Goal: Information Seeking & Learning: Learn about a topic

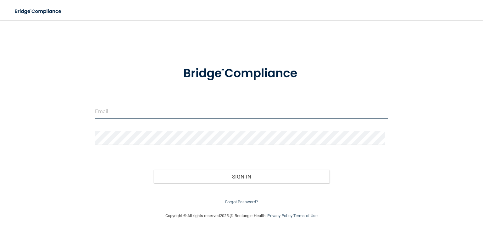
click at [216, 110] on input "email" at bounding box center [241, 112] width 293 height 14
type input "[PERSON_NAME][EMAIL_ADDRESS][DOMAIN_NAME]"
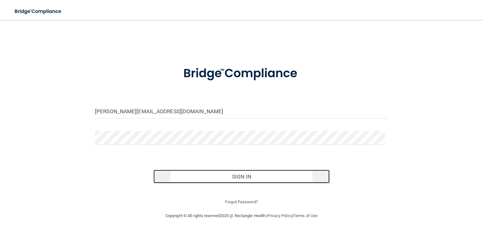
click at [287, 177] on button "Sign In" at bounding box center [241, 177] width 176 height 14
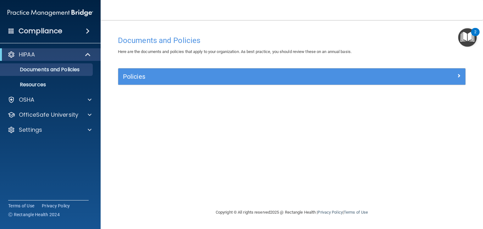
click at [469, 36] on img "Open Resource Center, 2 new notifications" at bounding box center [467, 37] width 19 height 19
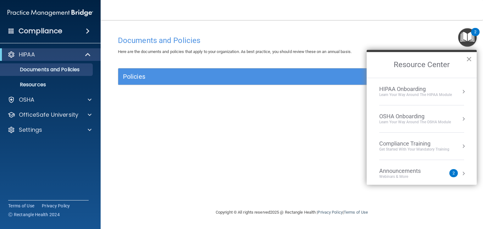
click at [470, 63] on button "×" at bounding box center [469, 59] width 6 height 10
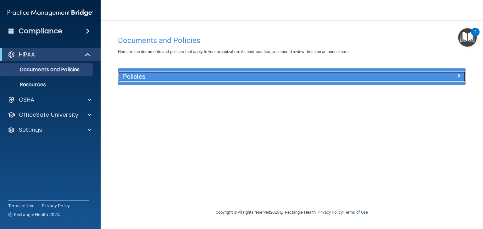
click at [454, 77] on div at bounding box center [421, 76] width 87 height 8
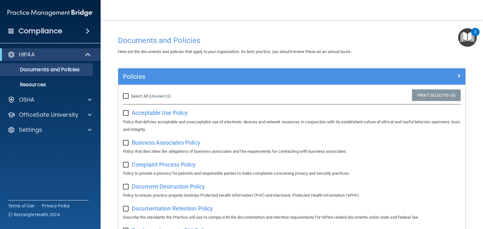
click at [86, 31] on span at bounding box center [88, 31] width 4 height 8
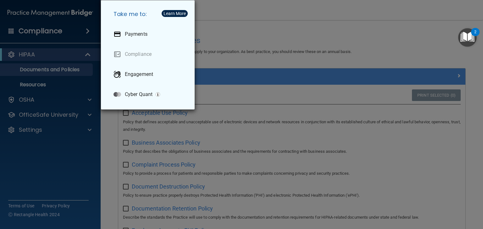
click at [36, 168] on div "Take me to: Payments Compliance Engagement Cyber Quant" at bounding box center [241, 114] width 483 height 229
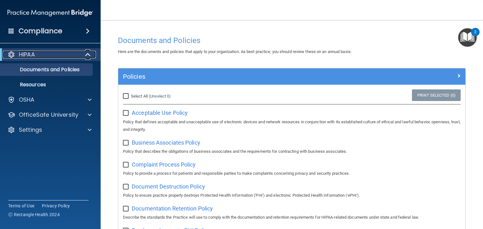
click at [40, 57] on div "HIPAA" at bounding box center [42, 55] width 78 height 8
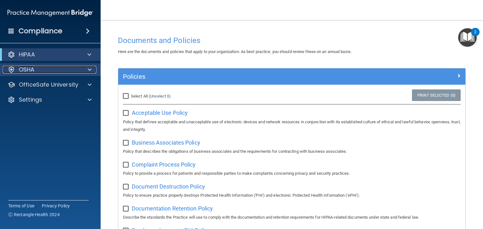
click at [89, 72] on span at bounding box center [90, 70] width 4 height 8
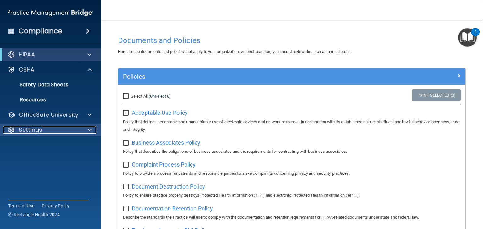
click at [86, 126] on div at bounding box center [89, 130] width 16 height 8
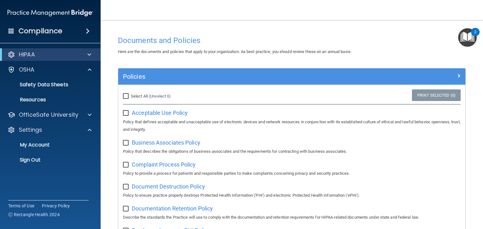
click at [474, 35] on div "2" at bounding box center [475, 36] width 2 height 8
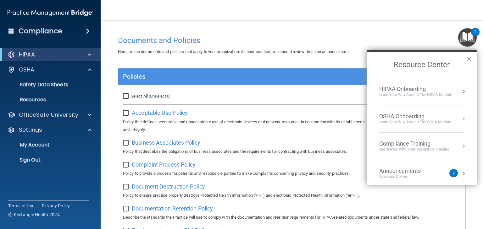
click at [451, 172] on div "2" at bounding box center [453, 173] width 8 height 8
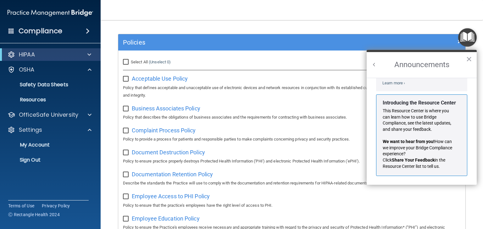
scroll to position [103, 0]
click at [471, 61] on button "×" at bounding box center [469, 59] width 6 height 10
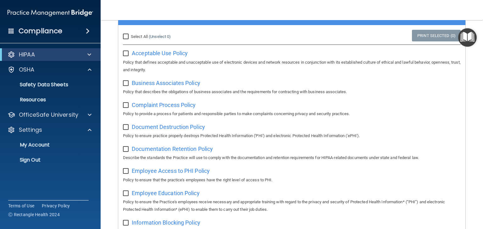
scroll to position [0, 0]
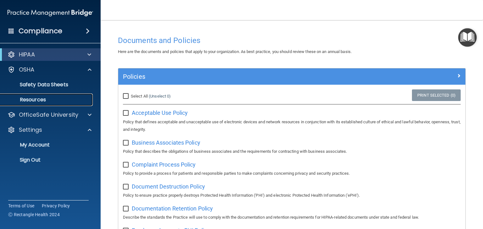
click at [31, 101] on p "Resources" at bounding box center [47, 100] width 86 height 6
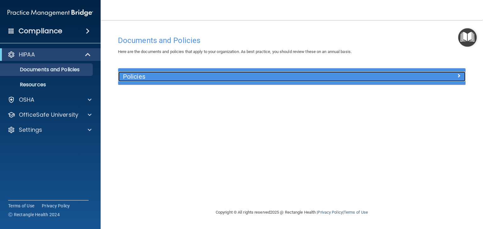
click at [452, 74] on div at bounding box center [421, 76] width 87 height 8
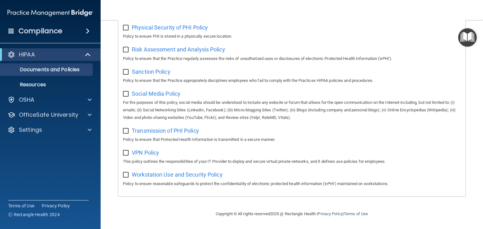
scroll to position [413, 0]
click at [163, 80] on p "Policy to ensure that the Practice appropriately disciplines employees who fail…" at bounding box center [291, 81] width 337 height 8
click at [166, 103] on p "For the purposes of this policy, social media should be understood to include a…" at bounding box center [291, 110] width 337 height 23
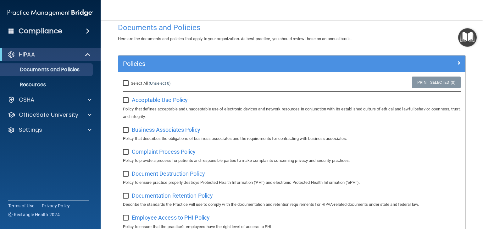
scroll to position [0, 0]
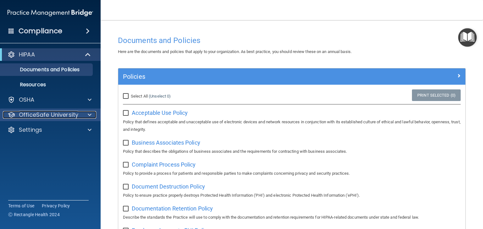
click at [92, 117] on div at bounding box center [89, 115] width 16 height 8
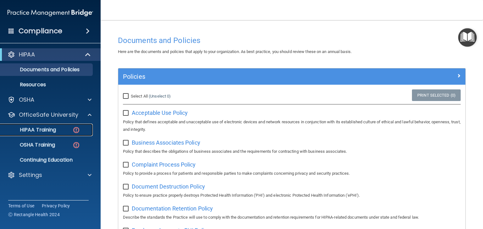
click at [45, 129] on p "HIPAA Training" at bounding box center [30, 130] width 52 height 6
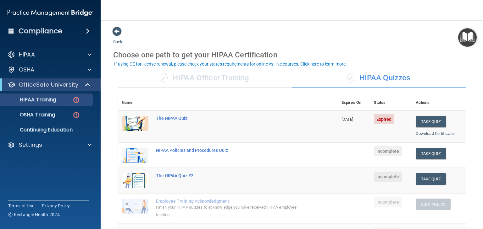
click at [177, 85] on div "✓ HIPAA Officer Training" at bounding box center [205, 78] width 174 height 19
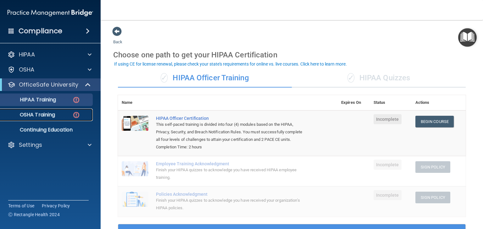
click at [78, 115] on img at bounding box center [76, 115] width 8 height 8
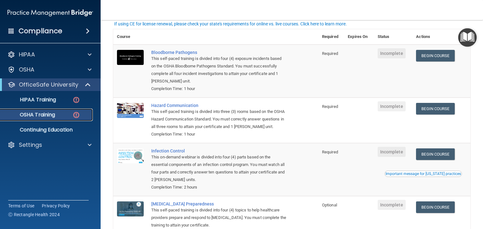
scroll to position [42, 0]
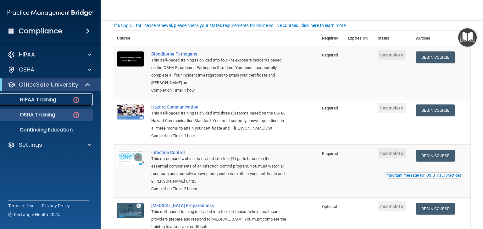
click at [74, 102] on img at bounding box center [76, 100] width 8 height 8
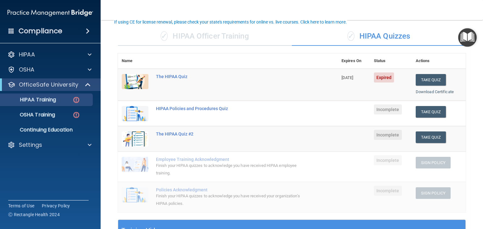
click at [468, 79] on main "Back Choose one path to get your HIPAA Certification ✓ HIPAA Officer Training ✓…" at bounding box center [292, 124] width 382 height 209
click at [425, 81] on button "Take Quiz" at bounding box center [430, 80] width 30 height 12
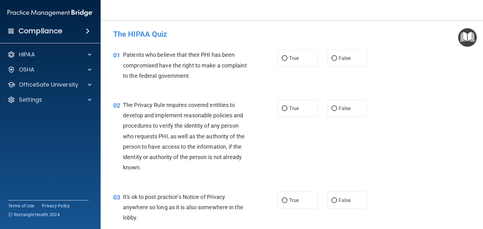
click at [397, 127] on div "02 The Privacy Rule requires covered entities to develop and implement reasonab…" at bounding box center [291, 138] width 366 height 92
click at [281, 57] on input "True" at bounding box center [284, 58] width 6 height 5
radio input "true"
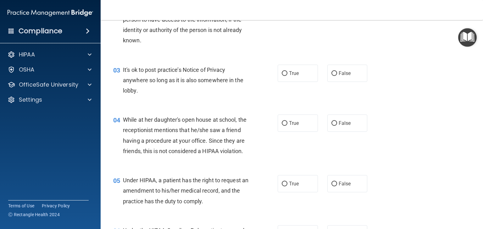
scroll to position [112, 0]
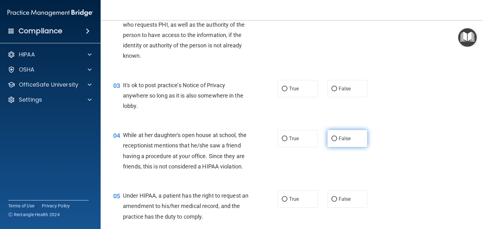
click at [331, 138] on input "False" at bounding box center [334, 139] width 6 height 5
radio input "true"
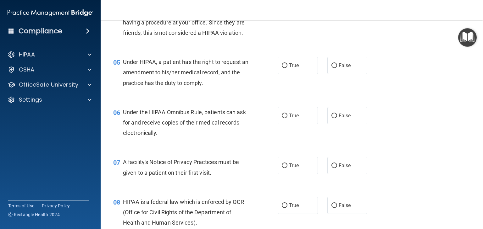
scroll to position [248, 0]
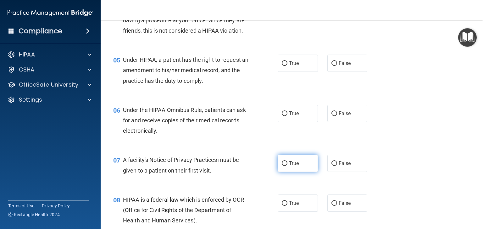
click at [281, 166] on input "True" at bounding box center [284, 163] width 6 height 5
radio input "true"
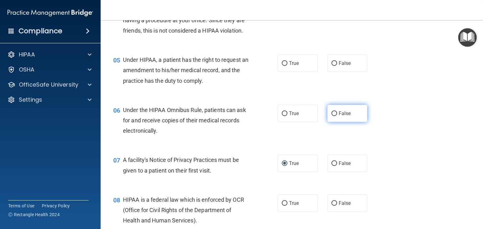
click at [332, 116] on input "False" at bounding box center [334, 114] width 6 height 5
radio input "true"
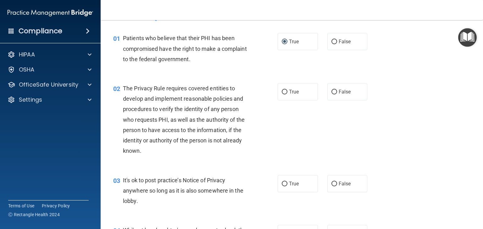
scroll to position [0, 0]
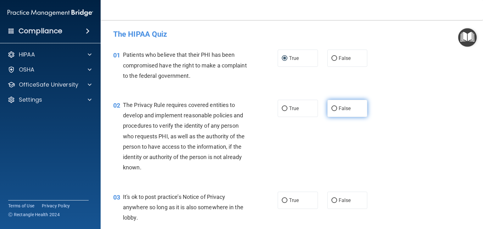
click at [332, 108] on input "False" at bounding box center [334, 109] width 6 height 5
radio input "true"
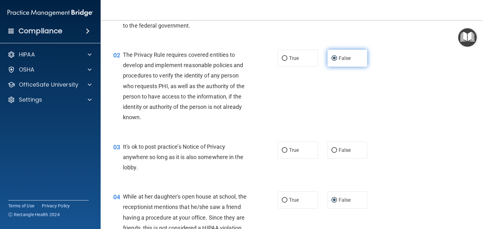
scroll to position [51, 0]
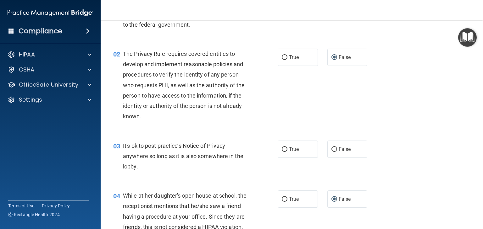
click at [401, 145] on div "03 It's ok to post practice’s Notice of Privacy anywhere so long as it is also …" at bounding box center [291, 158] width 366 height 50
click at [281, 151] on input "True" at bounding box center [284, 149] width 6 height 5
radio input "true"
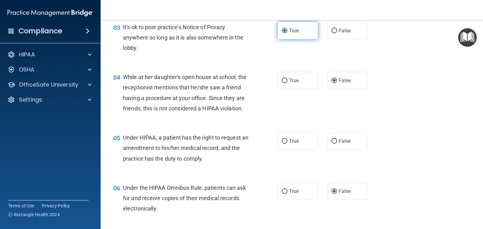
scroll to position [172, 0]
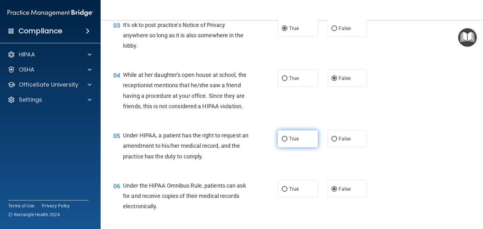
click at [281, 142] on input "True" at bounding box center [284, 139] width 6 height 5
radio input "true"
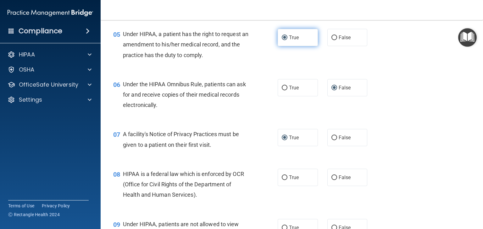
scroll to position [271, 0]
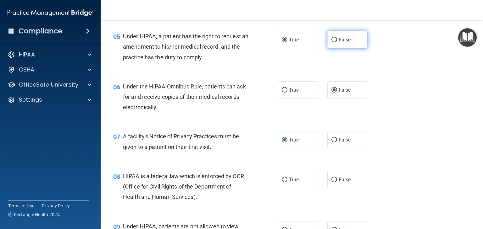
click at [331, 42] on input "False" at bounding box center [334, 40] width 6 height 5
radio input "true"
radio input "false"
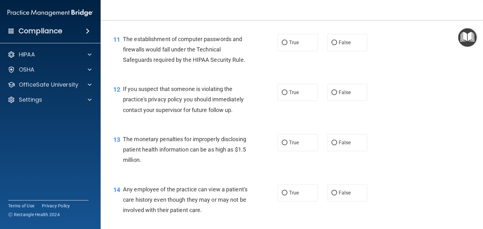
scroll to position [549, 0]
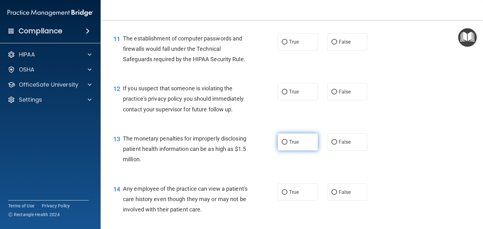
click at [284, 145] on input "True" at bounding box center [284, 142] width 6 height 5
radio input "true"
click at [287, 173] on div "13 The monetary penalties for improperly disclosing patient health information …" at bounding box center [291, 151] width 366 height 50
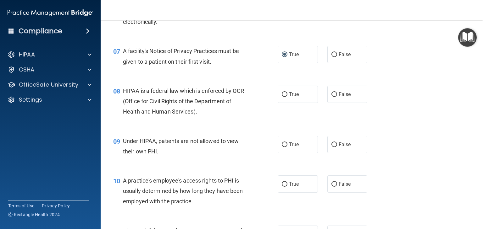
scroll to position [359, 0]
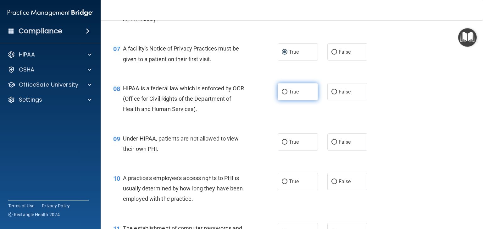
click at [282, 95] on input "True" at bounding box center [284, 92] width 6 height 5
radio input "true"
click at [333, 145] on input "False" at bounding box center [334, 142] width 6 height 5
radio input "true"
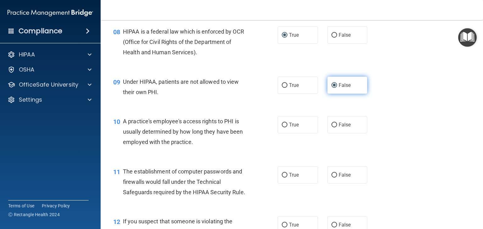
scroll to position [418, 0]
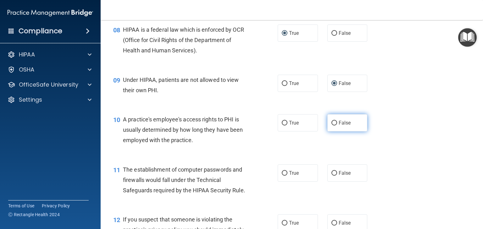
click at [331, 126] on input "False" at bounding box center [334, 123] width 6 height 5
radio input "true"
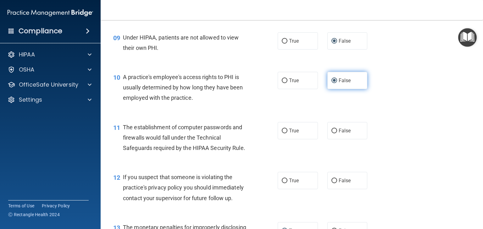
scroll to position [459, 0]
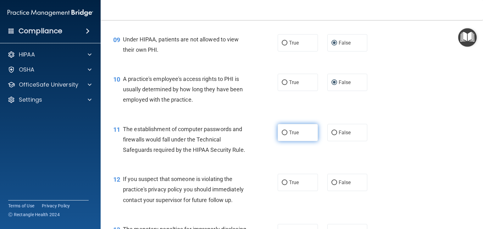
click at [284, 135] on input "True" at bounding box center [284, 133] width 6 height 5
radio input "true"
click at [282, 185] on input "True" at bounding box center [284, 183] width 6 height 5
radio input "true"
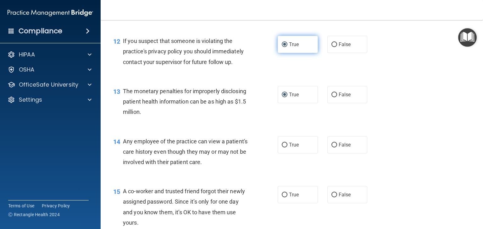
scroll to position [598, 0]
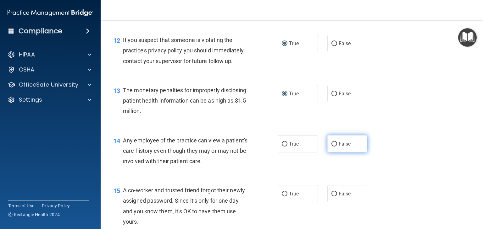
click at [332, 147] on input "False" at bounding box center [334, 144] width 6 height 5
radio input "true"
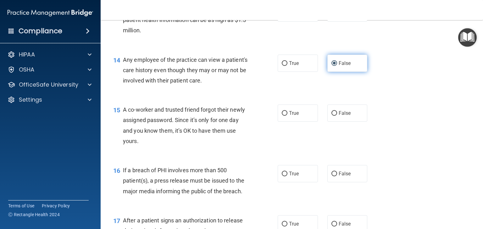
scroll to position [679, 0]
click at [331, 115] on input "False" at bounding box center [334, 113] width 6 height 5
radio input "true"
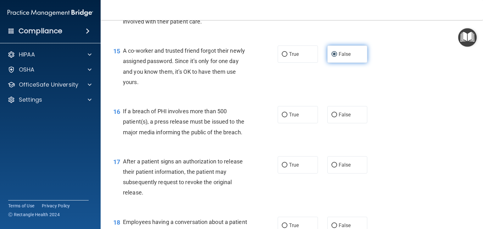
scroll to position [742, 0]
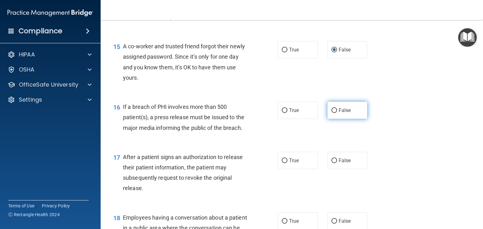
click at [331, 113] on input "False" at bounding box center [334, 110] width 6 height 5
radio input "true"
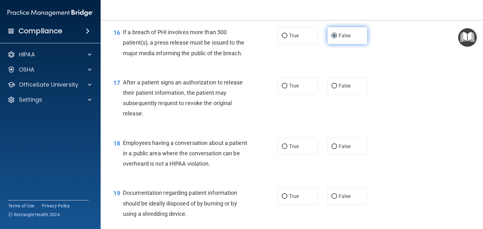
scroll to position [818, 0]
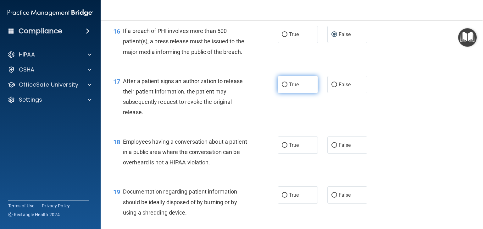
click at [283, 87] on input "True" at bounding box center [284, 85] width 6 height 5
radio input "true"
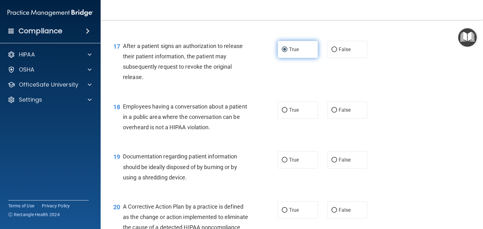
scroll to position [854, 0]
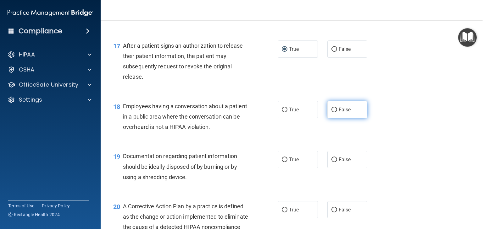
click at [333, 112] on input "False" at bounding box center [334, 110] width 6 height 5
radio input "true"
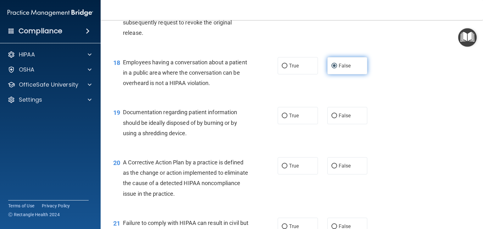
scroll to position [898, 0]
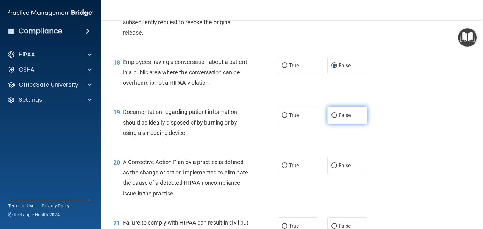
click at [333, 118] on input "False" at bounding box center [334, 115] width 6 height 5
radio input "true"
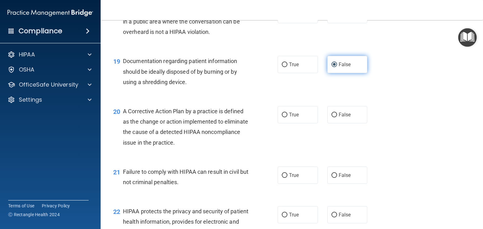
scroll to position [953, 0]
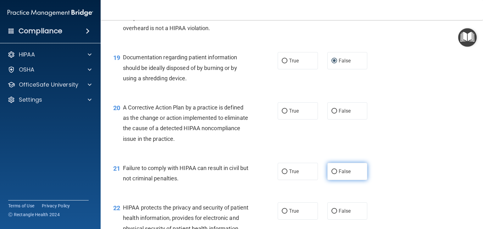
click at [332, 174] on input "False" at bounding box center [334, 172] width 6 height 5
radio input "true"
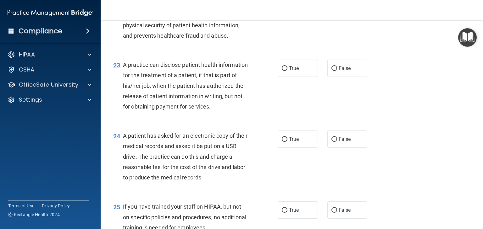
scroll to position [1168, 0]
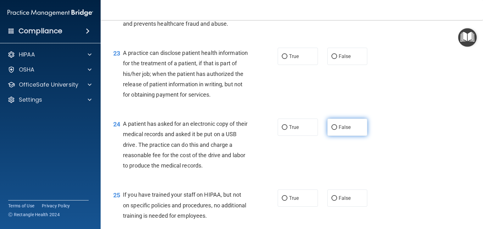
click at [331, 130] on input "False" at bounding box center [334, 127] width 6 height 5
radio input "true"
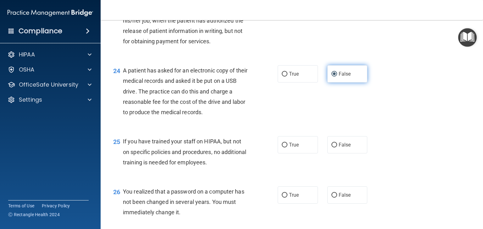
scroll to position [1225, 0]
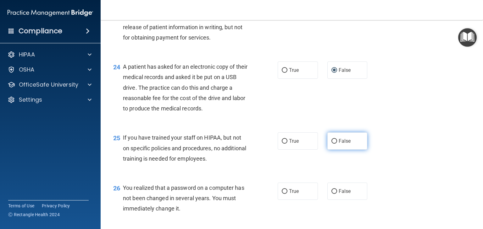
click at [332, 144] on input "False" at bounding box center [334, 141] width 6 height 5
radio input "true"
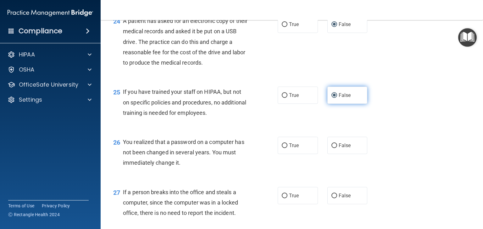
scroll to position [1271, 0]
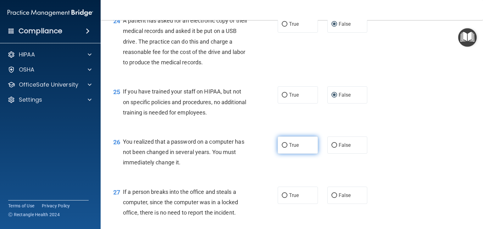
click at [284, 148] on input "True" at bounding box center [284, 145] width 6 height 5
radio input "true"
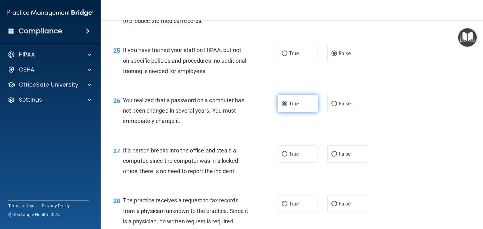
scroll to position [1317, 0]
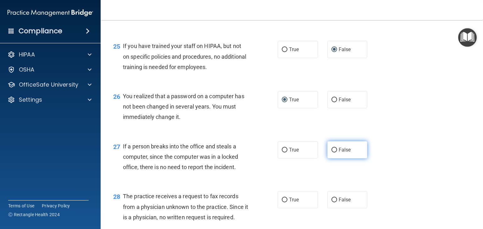
click at [331, 153] on input "False" at bounding box center [334, 150] width 6 height 5
radio input "true"
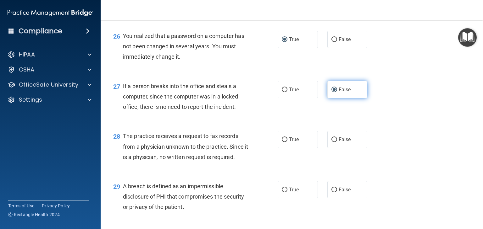
scroll to position [1379, 0]
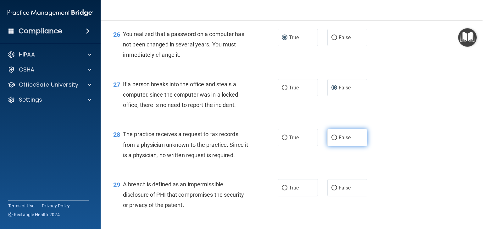
click at [331, 140] on input "False" at bounding box center [334, 138] width 6 height 5
radio input "true"
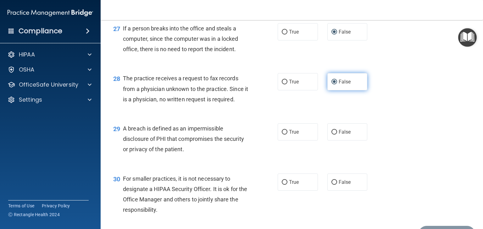
scroll to position [1438, 0]
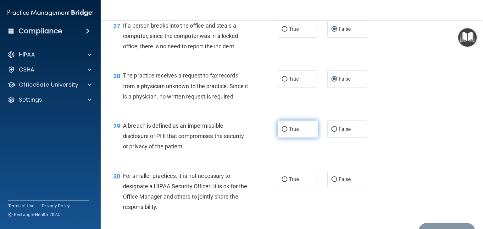
click at [282, 132] on input "True" at bounding box center [284, 129] width 6 height 5
radio input "true"
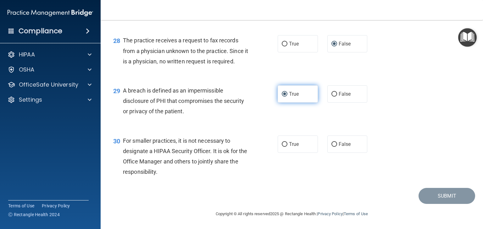
scroll to position [1483, 0]
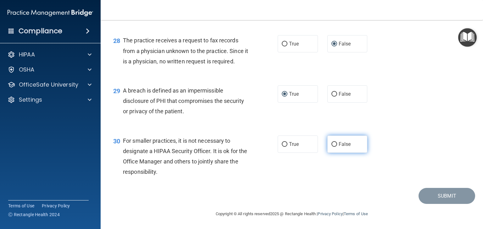
click at [332, 147] on input "False" at bounding box center [334, 144] width 6 height 5
radio input "true"
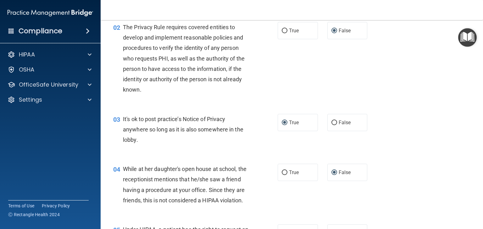
scroll to position [0, 0]
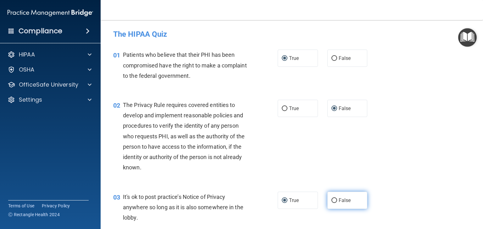
click at [333, 201] on input "False" at bounding box center [334, 201] width 6 height 5
radio input "true"
radio input "false"
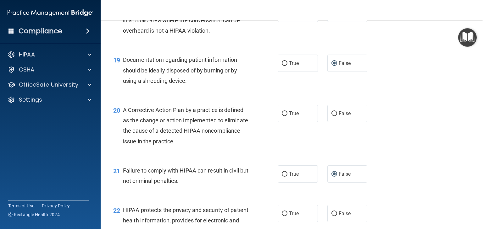
scroll to position [963, 0]
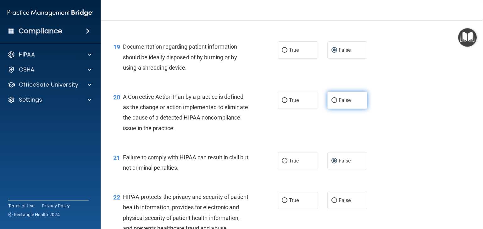
click at [331, 103] on input "False" at bounding box center [334, 100] width 6 height 5
radio input "true"
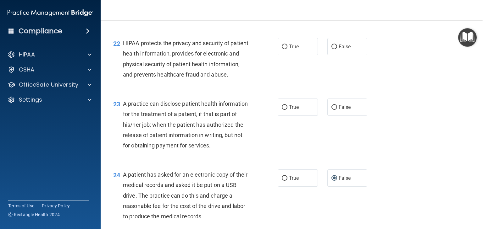
scroll to position [1117, 0]
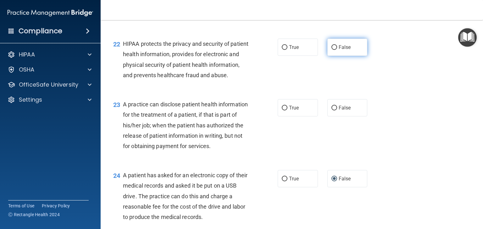
click at [333, 50] on input "False" at bounding box center [334, 47] width 6 height 5
radio input "true"
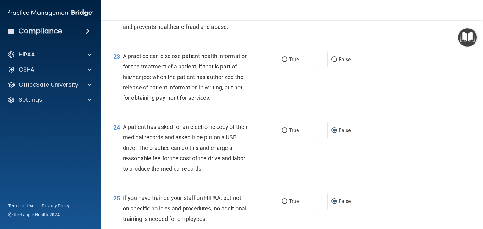
scroll to position [1160, 0]
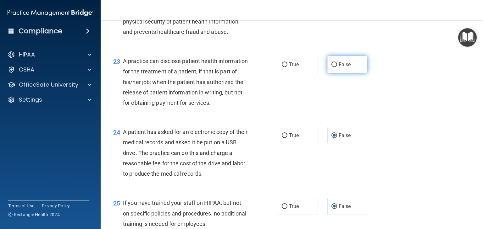
click at [332, 67] on input "False" at bounding box center [334, 65] width 6 height 5
radio input "true"
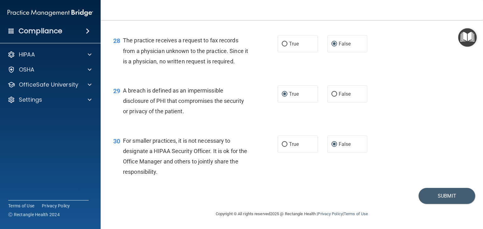
scroll to position [1493, 0]
click at [451, 204] on button "Submit" at bounding box center [446, 196] width 57 height 16
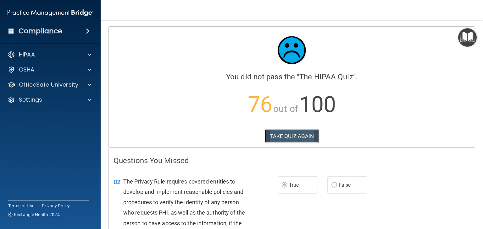
click at [287, 135] on button "TAKE QUIZ AGAIN" at bounding box center [292, 136] width 54 height 14
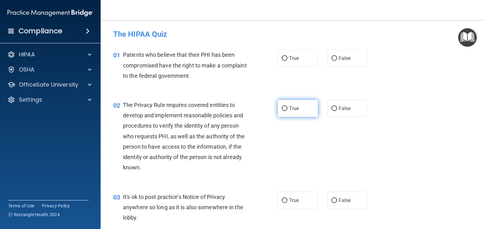
click at [284, 110] on input "True" at bounding box center [284, 109] width 6 height 5
radio input "true"
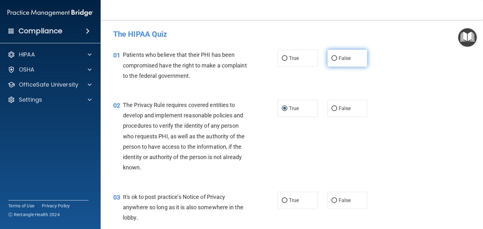
click at [332, 61] on input "False" at bounding box center [334, 58] width 6 height 5
radio input "true"
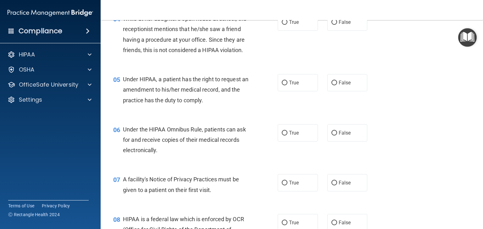
scroll to position [231, 0]
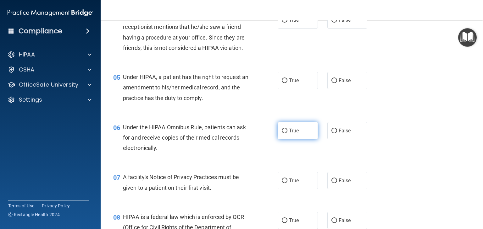
click at [281, 134] on input "True" at bounding box center [284, 131] width 6 height 5
radio input "true"
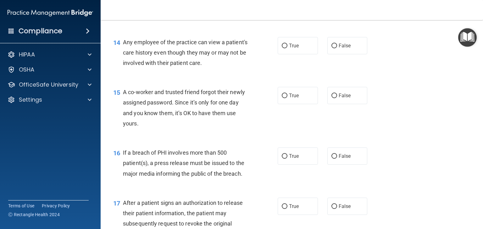
scroll to position [704, 0]
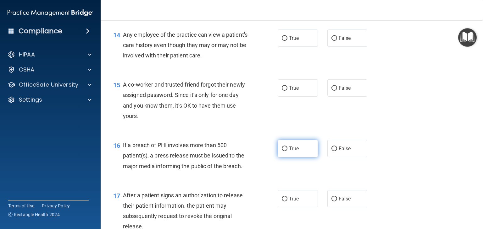
click at [284, 151] on input "True" at bounding box center [284, 149] width 6 height 5
radio input "true"
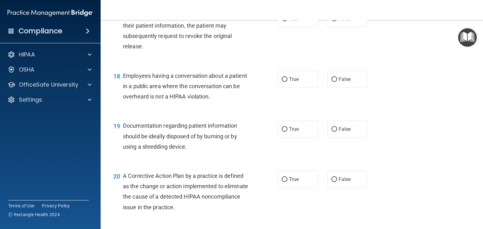
scroll to position [865, 0]
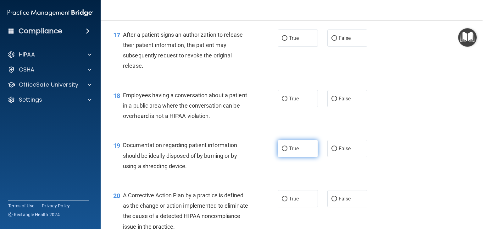
click at [281, 151] on input "True" at bounding box center [284, 149] width 6 height 5
radio input "true"
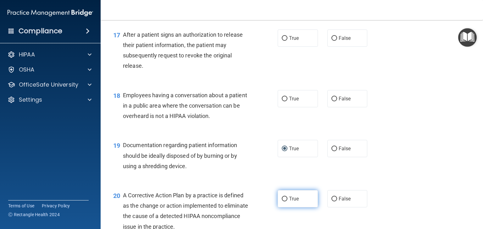
click at [284, 202] on input "True" at bounding box center [284, 199] width 6 height 5
radio input "true"
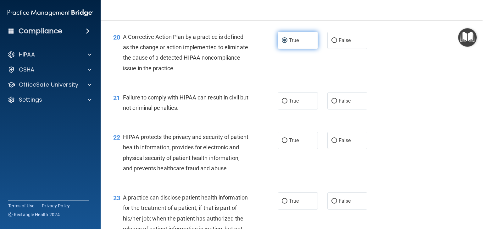
scroll to position [1024, 0]
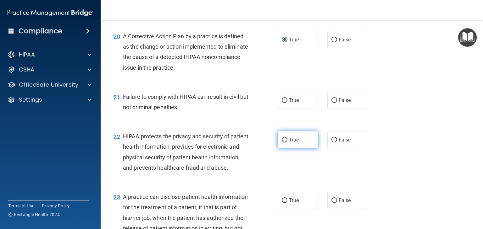
click at [283, 143] on input "True" at bounding box center [284, 140] width 6 height 5
radio input "true"
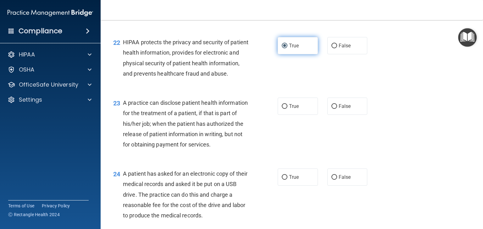
scroll to position [1121, 0]
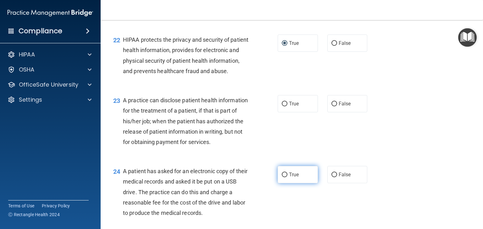
click at [281, 178] on input "True" at bounding box center [284, 175] width 6 height 5
radio input "true"
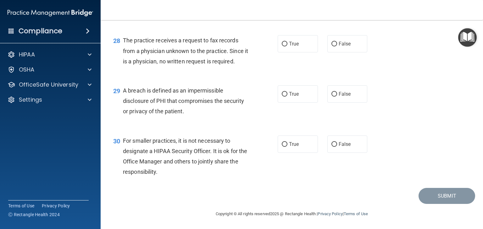
scroll to position [1505, 0]
click at [331, 46] on input "False" at bounding box center [334, 44] width 6 height 5
radio input "true"
click at [331, 143] on input "False" at bounding box center [334, 144] width 6 height 5
radio input "true"
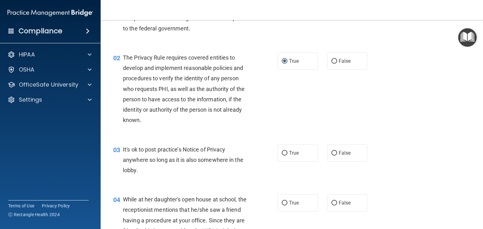
scroll to position [0, 0]
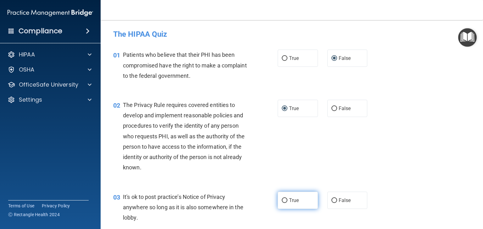
click at [283, 202] on input "True" at bounding box center [284, 201] width 6 height 5
radio input "true"
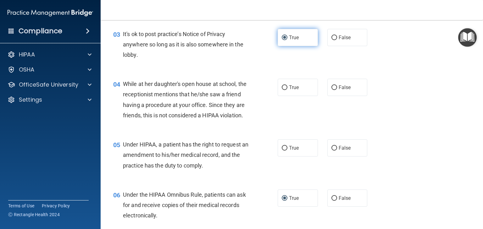
scroll to position [178, 0]
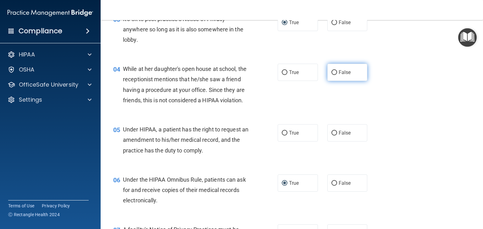
click at [332, 74] on input "False" at bounding box center [334, 72] width 6 height 5
radio input "true"
click at [331, 136] on input "False" at bounding box center [334, 133] width 6 height 5
radio input "true"
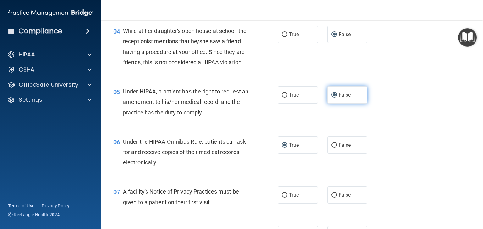
scroll to position [226, 0]
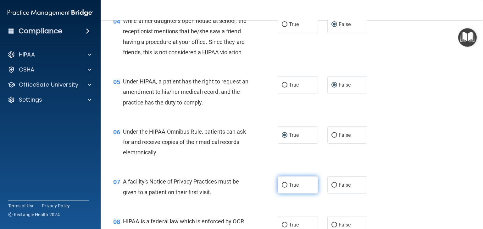
click at [283, 188] on input "True" at bounding box center [284, 185] width 6 height 5
radio input "true"
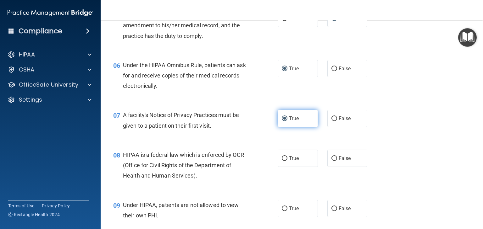
scroll to position [294, 0]
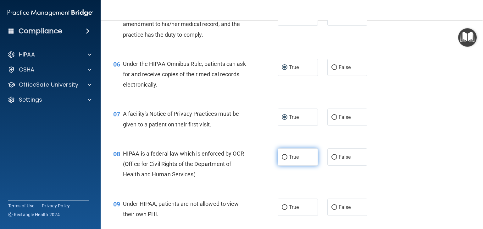
click at [284, 160] on input "True" at bounding box center [284, 157] width 6 height 5
radio input "true"
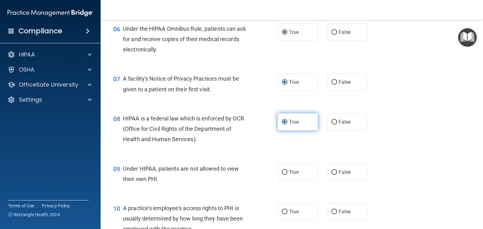
scroll to position [339, 0]
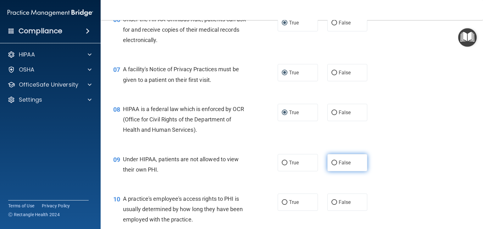
click at [331, 166] on input "False" at bounding box center [334, 163] width 6 height 5
radio input "true"
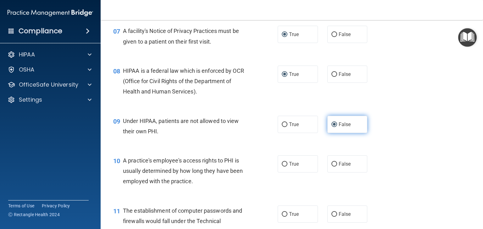
scroll to position [379, 0]
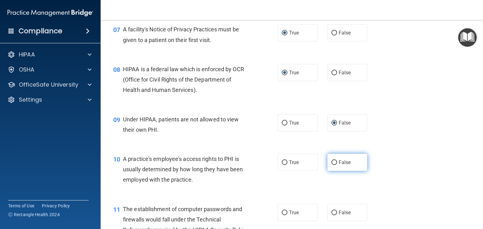
click at [331, 165] on input "False" at bounding box center [334, 163] width 6 height 5
radio input "true"
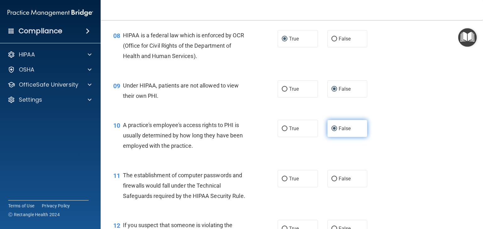
scroll to position [415, 0]
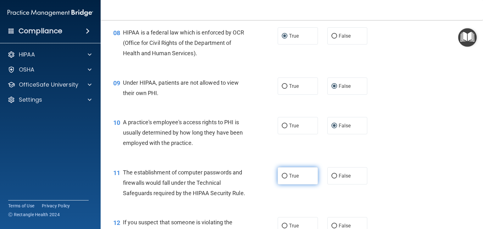
click at [282, 179] on input "True" at bounding box center [284, 176] width 6 height 5
radio input "true"
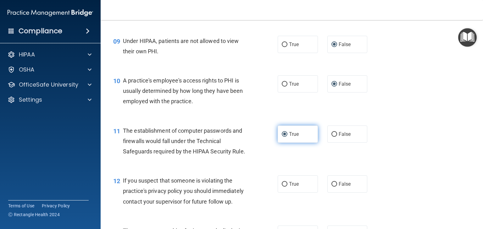
scroll to position [458, 0]
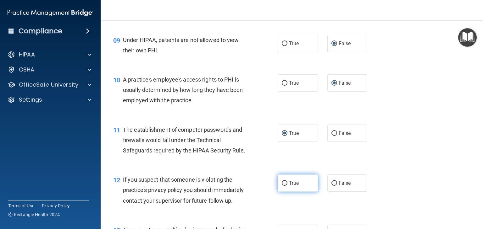
click at [281, 186] on input "True" at bounding box center [284, 183] width 6 height 5
radio input "true"
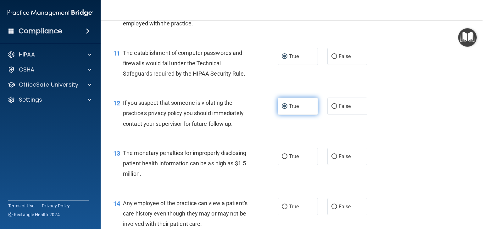
scroll to position [537, 0]
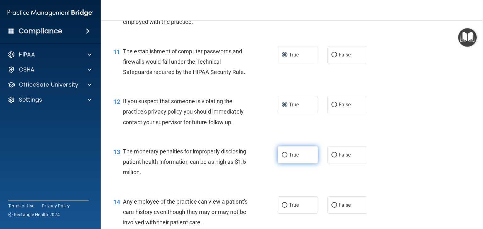
click at [283, 158] on input "True" at bounding box center [284, 155] width 6 height 5
radio input "true"
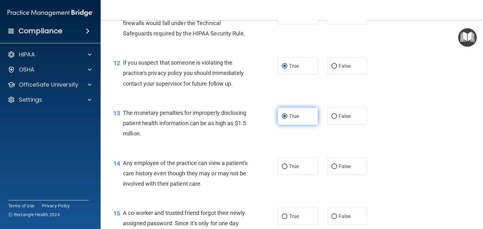
scroll to position [582, 0]
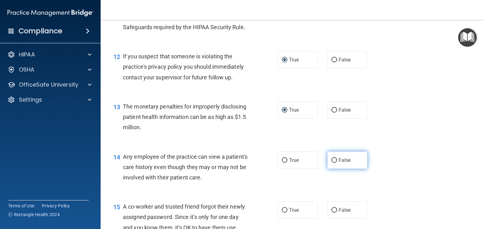
click at [333, 163] on input "False" at bounding box center [334, 160] width 6 height 5
radio input "true"
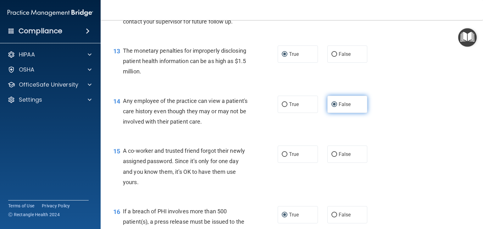
scroll to position [642, 0]
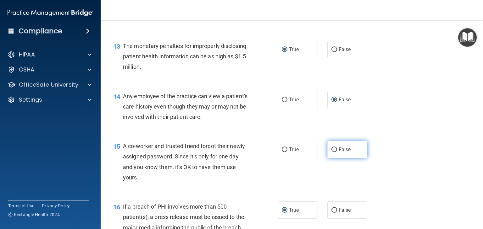
click at [332, 152] on input "False" at bounding box center [334, 150] width 6 height 5
radio input "true"
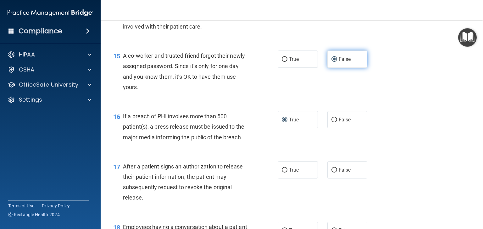
scroll to position [735, 0]
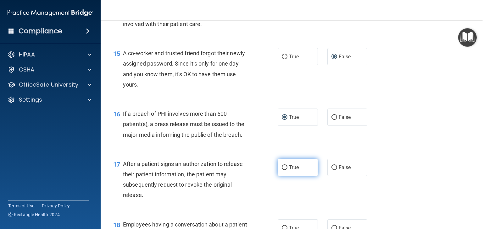
click at [282, 170] on input "True" at bounding box center [284, 168] width 6 height 5
radio input "true"
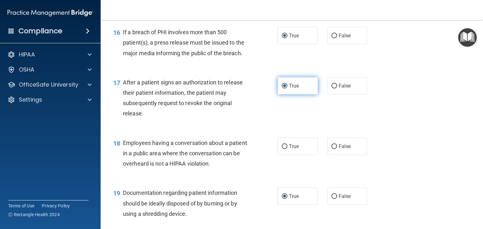
scroll to position [820, 0]
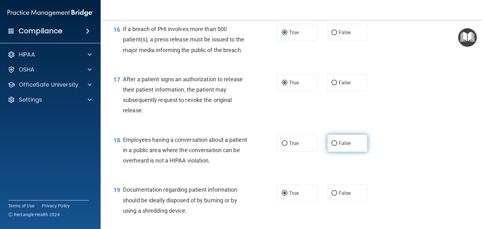
click at [331, 146] on input "False" at bounding box center [334, 143] width 6 height 5
radio input "true"
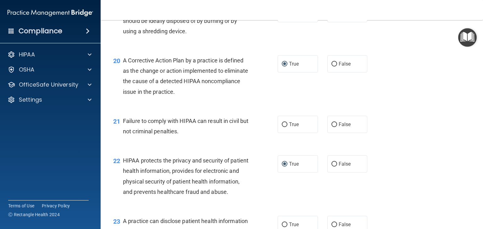
scroll to position [1000, 0]
click at [331, 127] on input "False" at bounding box center [334, 124] width 6 height 5
radio input "true"
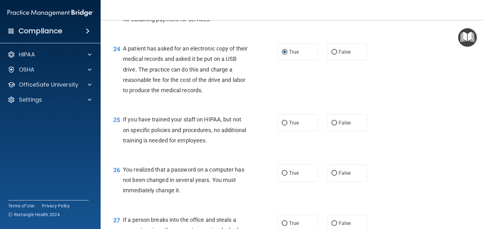
scroll to position [1247, 0]
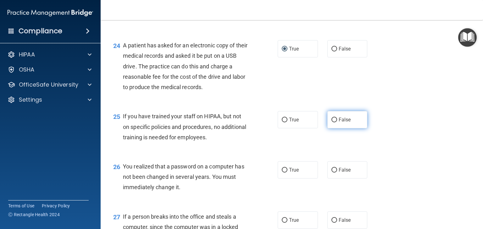
click at [332, 123] on input "False" at bounding box center [334, 120] width 6 height 5
radio input "true"
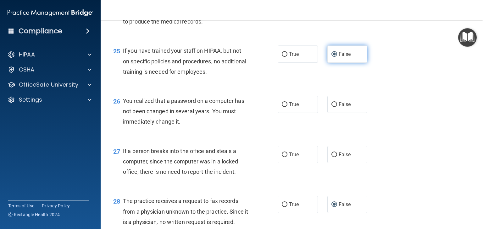
scroll to position [1316, 0]
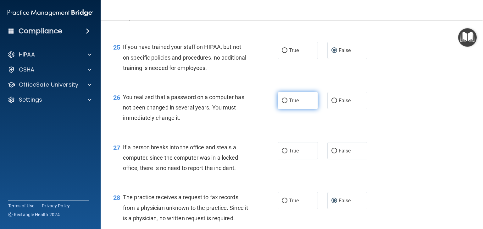
click at [284, 103] on input "True" at bounding box center [284, 101] width 6 height 5
radio input "true"
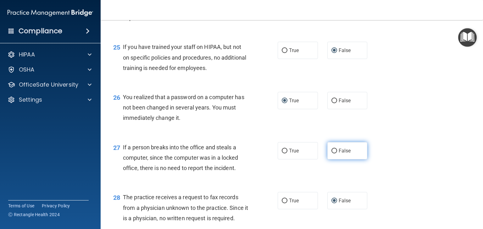
click at [331, 154] on input "False" at bounding box center [334, 151] width 6 height 5
radio input "true"
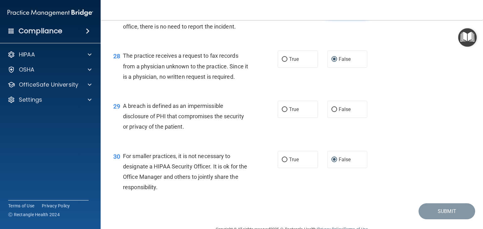
scroll to position [1505, 0]
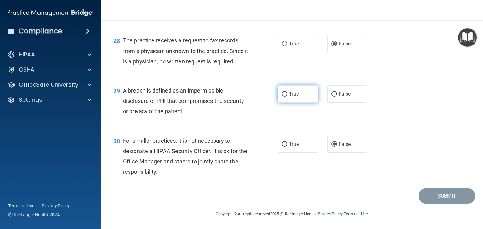
click at [282, 95] on input "True" at bounding box center [284, 94] width 6 height 5
radio input "true"
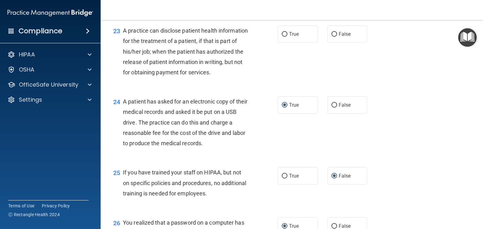
scroll to position [1190, 0]
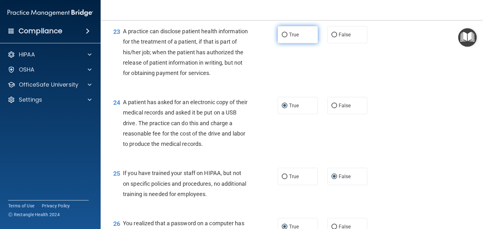
click at [281, 37] on input "True" at bounding box center [284, 35] width 6 height 5
radio input "true"
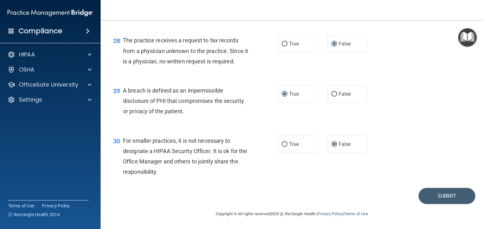
scroll to position [1505, 0]
click at [440, 196] on button "Submit" at bounding box center [446, 196] width 57 height 16
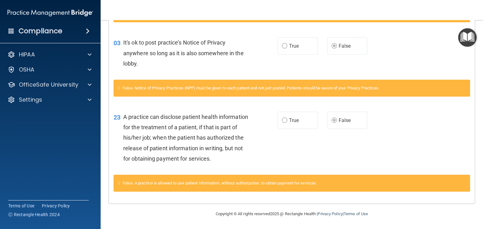
scroll to position [224, 0]
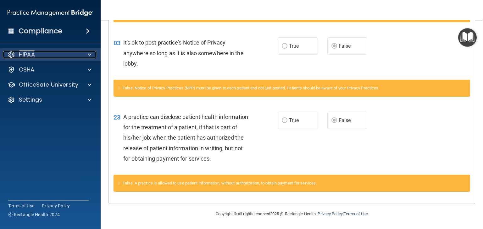
click at [94, 57] on div at bounding box center [89, 55] width 16 height 8
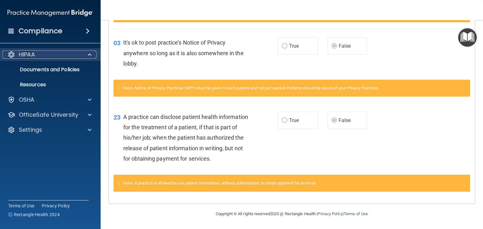
click at [94, 58] on div at bounding box center [89, 55] width 16 height 8
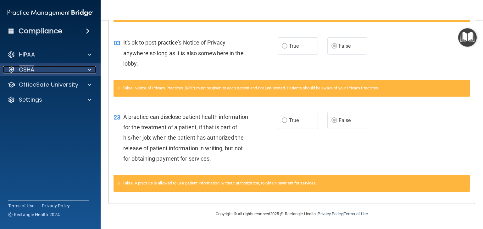
click at [38, 67] on div "OSHA" at bounding box center [42, 70] width 78 height 8
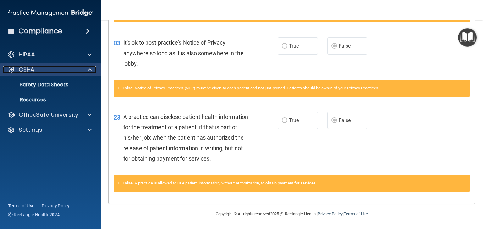
click at [86, 72] on div at bounding box center [89, 70] width 16 height 8
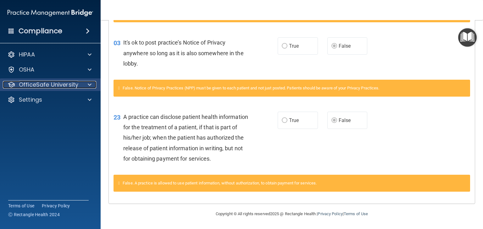
click at [96, 88] on div at bounding box center [89, 85] width 16 height 8
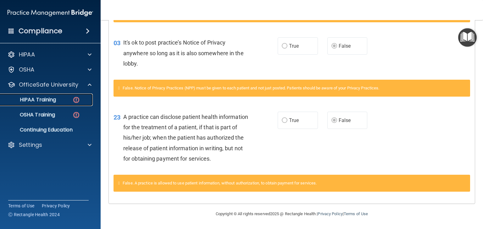
click at [79, 103] on img at bounding box center [76, 100] width 8 height 8
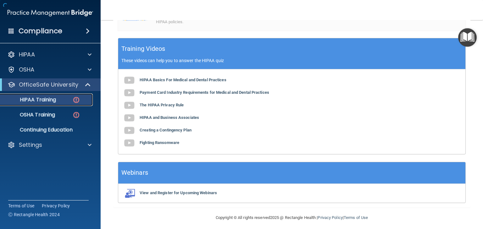
scroll to position [227, 0]
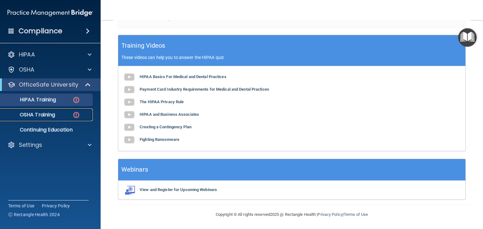
click at [77, 121] on link "OSHA Training" at bounding box center [43, 115] width 99 height 13
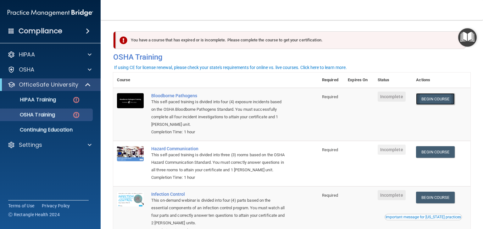
click at [439, 97] on link "Begin Course" at bounding box center [435, 99] width 38 height 12
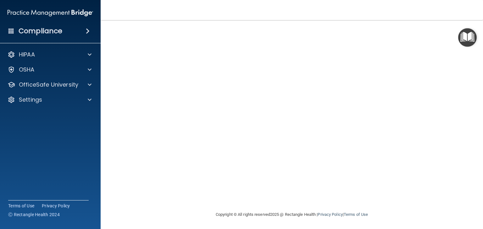
scroll to position [40, 0]
click at [46, 143] on accordion "HIPAA Documents and Policies Report an Incident Business Associates Emergency P…" at bounding box center [50, 97] width 101 height 102
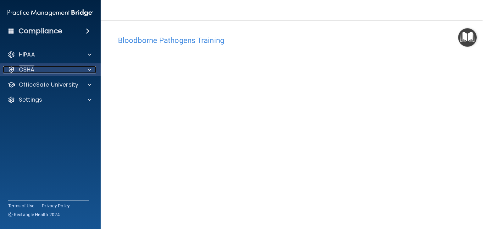
click at [89, 72] on span at bounding box center [90, 70] width 4 height 8
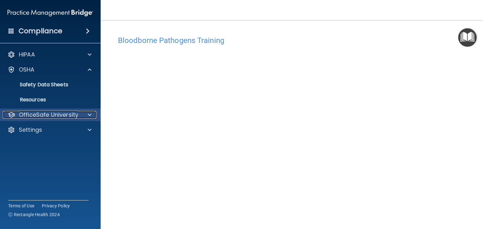
click at [89, 117] on span at bounding box center [90, 115] width 4 height 8
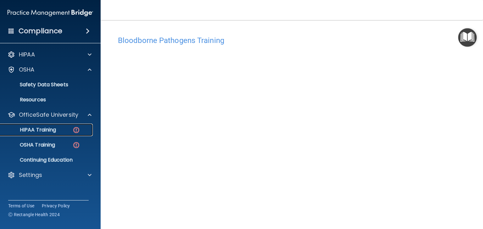
click at [77, 129] on img at bounding box center [76, 130] width 8 height 8
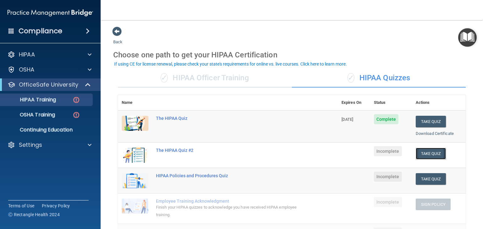
click at [426, 155] on button "Take Quiz" at bounding box center [430, 154] width 30 height 12
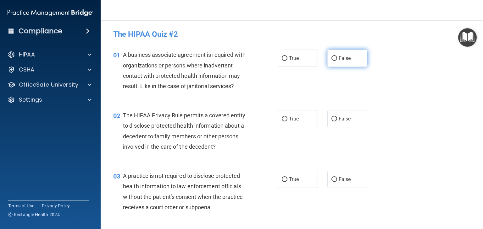
click at [331, 58] on input "False" at bounding box center [334, 58] width 6 height 5
radio input "true"
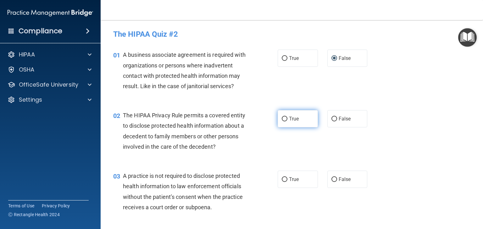
click at [281, 121] on input "True" at bounding box center [284, 119] width 6 height 5
radio input "true"
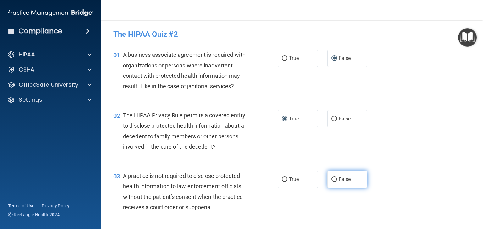
click at [332, 181] on input "False" at bounding box center [334, 180] width 6 height 5
radio input "true"
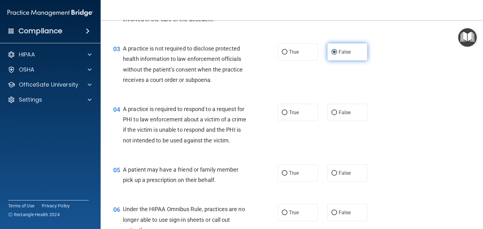
scroll to position [128, 0]
click at [281, 114] on input "True" at bounding box center [284, 112] width 6 height 5
radio input "true"
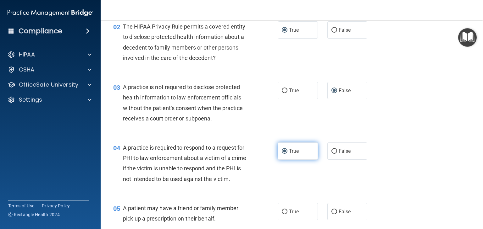
scroll to position [109, 0]
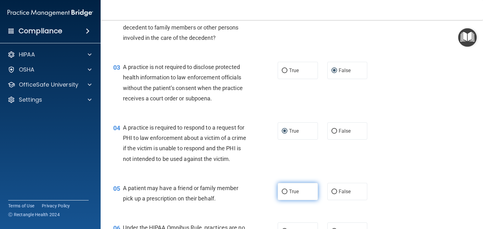
click at [284, 194] on input "True" at bounding box center [284, 192] width 6 height 5
radio input "true"
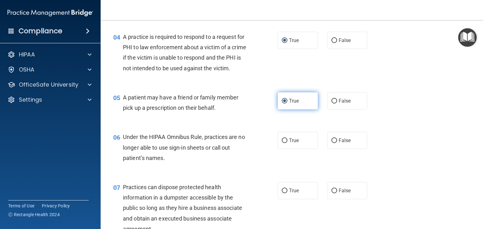
scroll to position [201, 0]
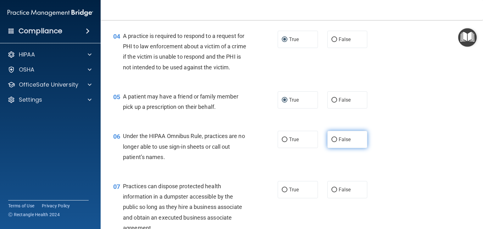
click at [338, 143] on span "False" at bounding box center [344, 140] width 12 height 6
click at [337, 142] on input "False" at bounding box center [334, 140] width 6 height 5
radio input "true"
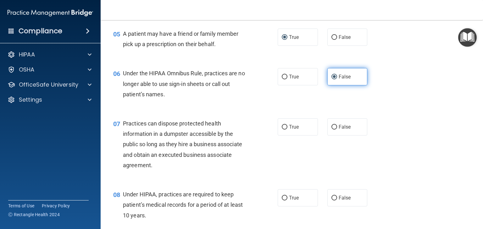
scroll to position [265, 0]
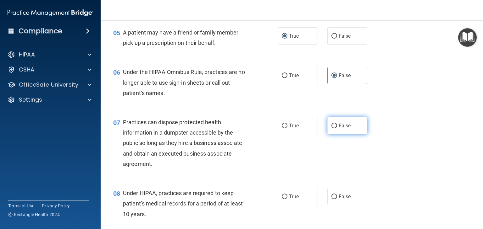
click at [331, 128] on input "False" at bounding box center [334, 126] width 6 height 5
radio input "true"
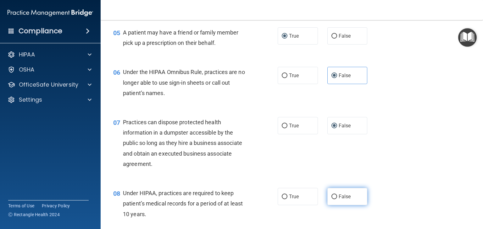
click at [332, 199] on input "False" at bounding box center [334, 197] width 6 height 5
radio input "true"
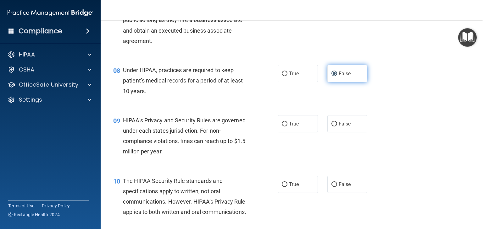
scroll to position [388, 0]
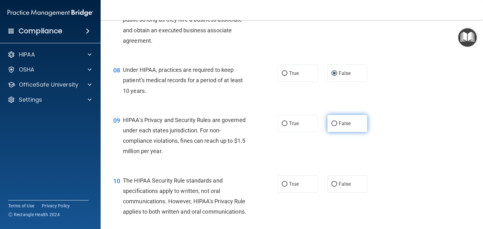
click at [332, 126] on input "False" at bounding box center [334, 124] width 6 height 5
radio input "true"
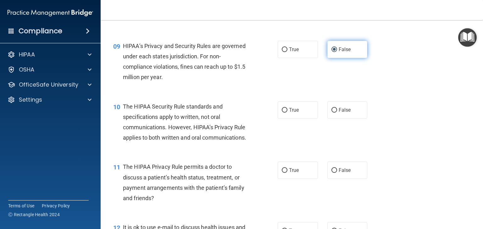
scroll to position [474, 0]
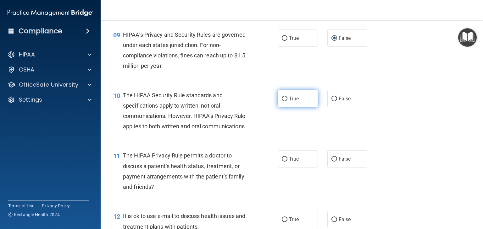
click at [281, 101] on input "True" at bounding box center [284, 99] width 6 height 5
radio input "true"
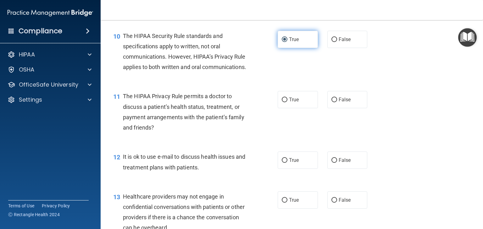
scroll to position [533, 0]
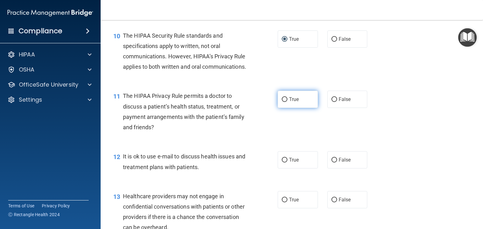
click at [283, 102] on input "True" at bounding box center [284, 99] width 6 height 5
radio input "true"
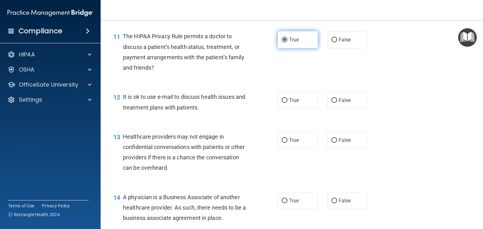
scroll to position [594, 0]
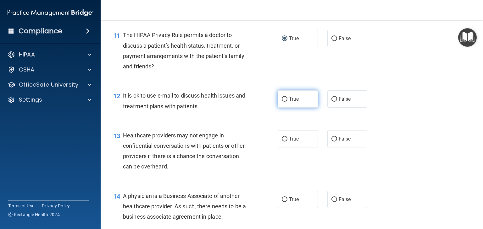
click at [282, 102] on input "True" at bounding box center [284, 99] width 6 height 5
radio input "true"
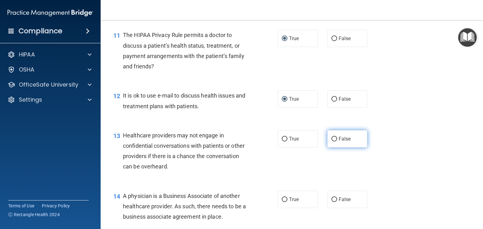
click at [331, 142] on input "False" at bounding box center [334, 139] width 6 height 5
radio input "true"
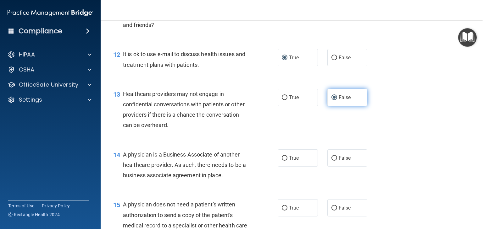
scroll to position [639, 0]
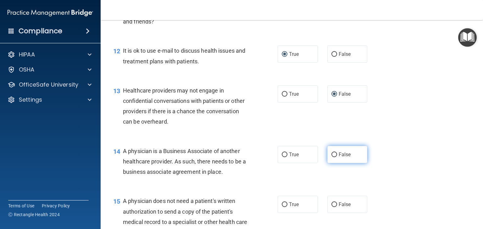
click at [331, 157] on input "False" at bounding box center [334, 155] width 6 height 5
radio input "true"
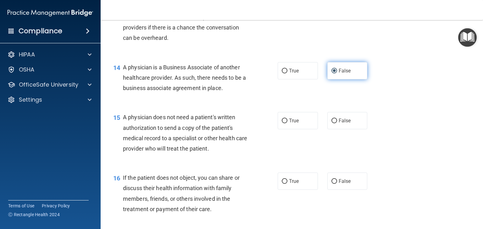
scroll to position [733, 0]
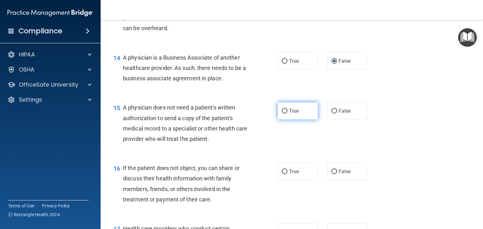
click at [280, 120] on label "True" at bounding box center [297, 110] width 40 height 17
click at [281, 114] on input "True" at bounding box center [284, 111] width 6 height 5
radio input "true"
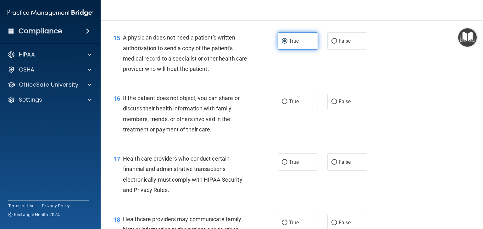
scroll to position [803, 0]
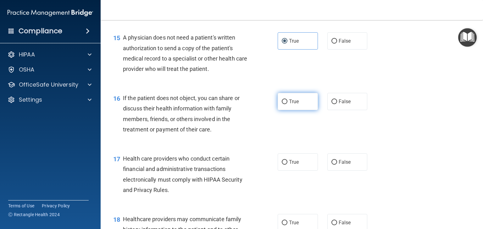
click at [282, 104] on input "True" at bounding box center [284, 102] width 6 height 5
radio input "true"
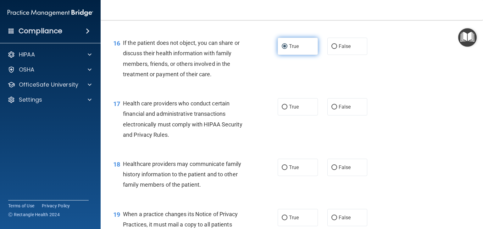
scroll to position [859, 0]
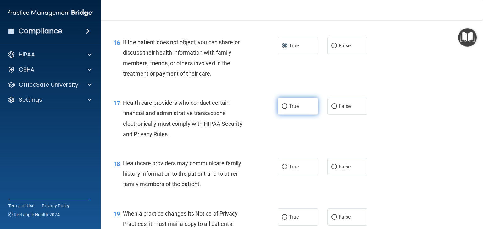
click at [283, 109] on input "True" at bounding box center [284, 106] width 6 height 5
radio input "true"
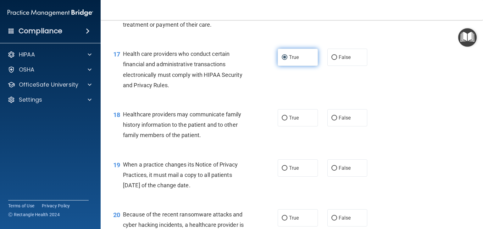
scroll to position [911, 0]
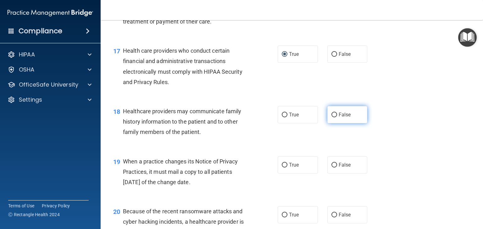
click at [331, 117] on input "False" at bounding box center [334, 115] width 6 height 5
radio input "true"
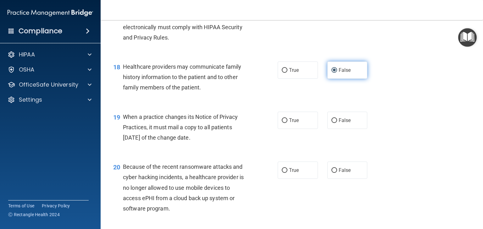
scroll to position [956, 0]
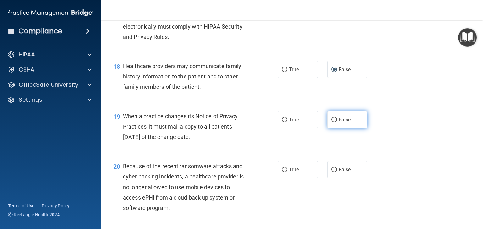
click at [331, 123] on input "False" at bounding box center [334, 120] width 6 height 5
radio input "true"
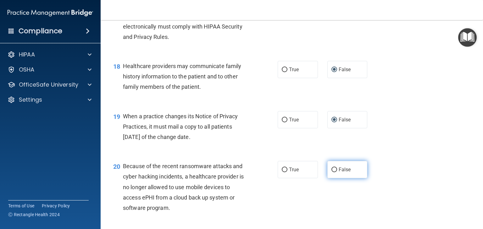
click at [333, 172] on input "False" at bounding box center [334, 170] width 6 height 5
radio input "true"
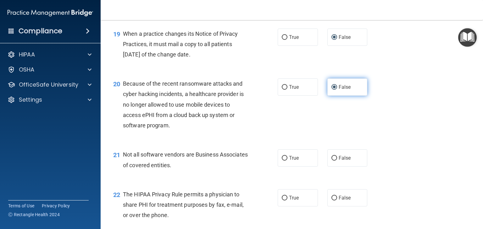
scroll to position [1045, 0]
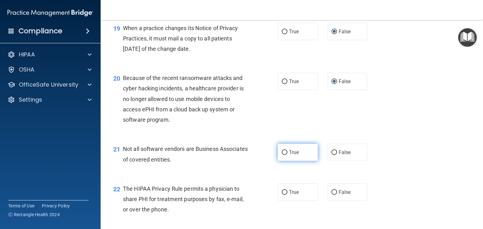
click at [281, 155] on input "True" at bounding box center [284, 152] width 6 height 5
radio input "true"
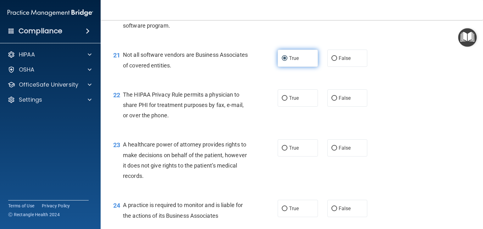
scroll to position [1140, 0]
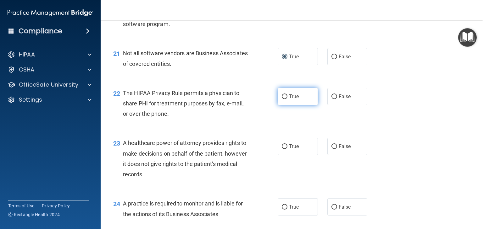
click at [282, 99] on input "True" at bounding box center [284, 97] width 6 height 5
radio input "true"
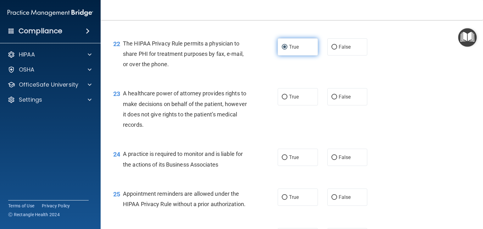
scroll to position [1191, 0]
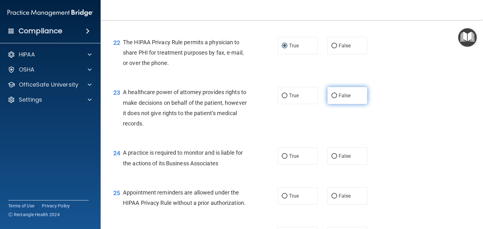
click at [331, 98] on input "False" at bounding box center [334, 96] width 6 height 5
radio input "true"
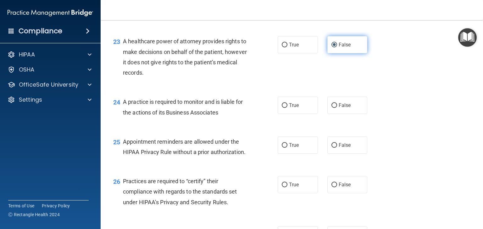
scroll to position [1243, 0]
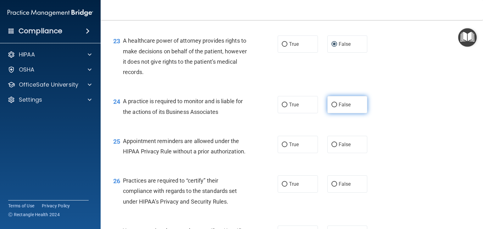
click at [331, 107] on input "False" at bounding box center [334, 105] width 6 height 5
radio input "true"
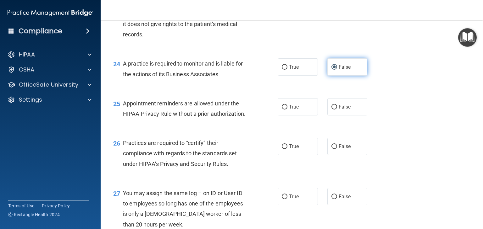
scroll to position [1283, 0]
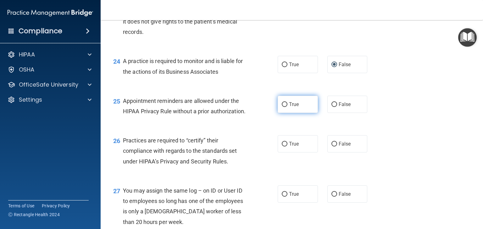
click at [284, 107] on input "True" at bounding box center [284, 104] width 6 height 5
radio input "true"
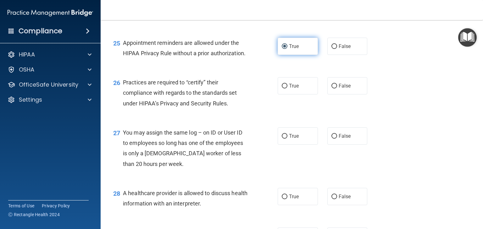
scroll to position [1342, 0]
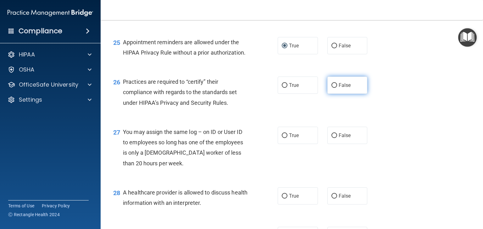
click at [331, 88] on input "False" at bounding box center [334, 85] width 6 height 5
radio input "true"
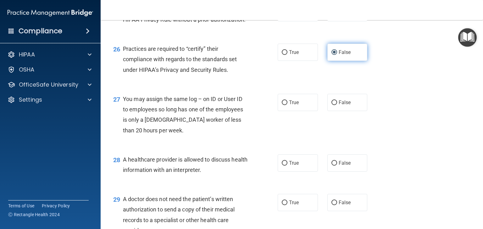
scroll to position [1379, 0]
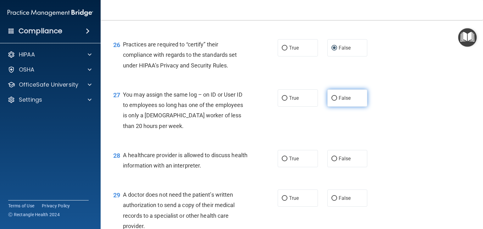
click at [332, 101] on input "False" at bounding box center [334, 98] width 6 height 5
radio input "true"
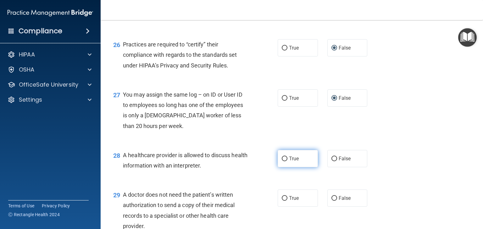
click at [281, 161] on input "True" at bounding box center [284, 159] width 6 height 5
radio input "true"
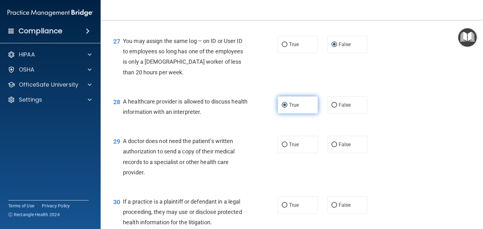
scroll to position [1434, 0]
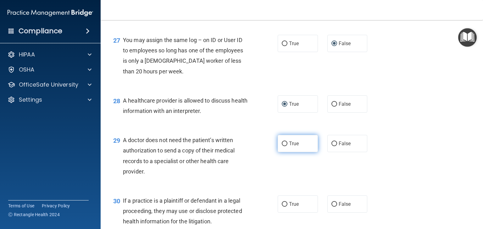
click at [283, 146] on input "True" at bounding box center [284, 144] width 6 height 5
radio input "true"
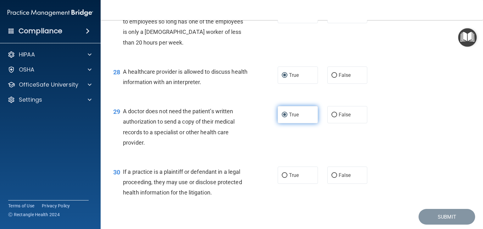
scroll to position [1480, 0]
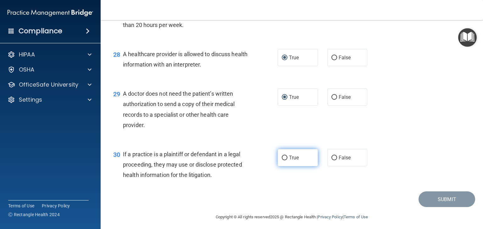
click at [283, 161] on input "True" at bounding box center [284, 158] width 6 height 5
radio input "true"
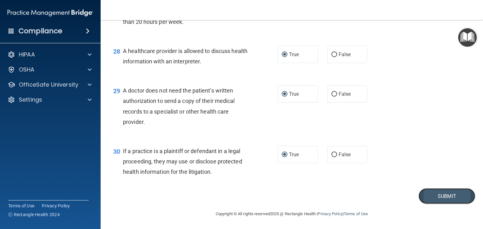
click at [434, 198] on button "Submit" at bounding box center [446, 197] width 57 height 16
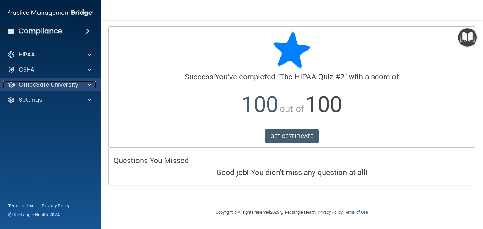
click at [89, 88] on span at bounding box center [90, 85] width 4 height 8
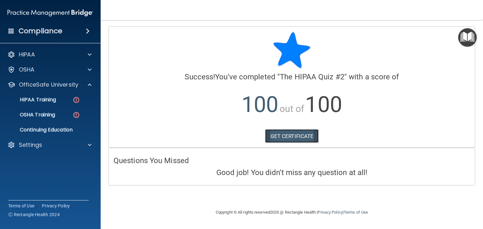
click at [298, 133] on link "GET CERTIFICATE" at bounding box center [292, 136] width 54 height 14
click at [79, 118] on img at bounding box center [76, 115] width 8 height 8
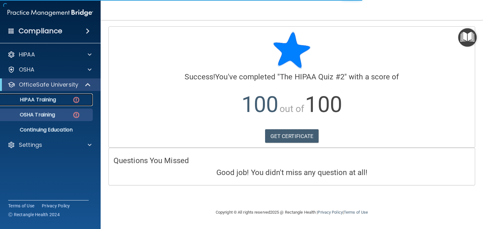
click at [78, 104] on link "HIPAA Training" at bounding box center [43, 100] width 99 height 13
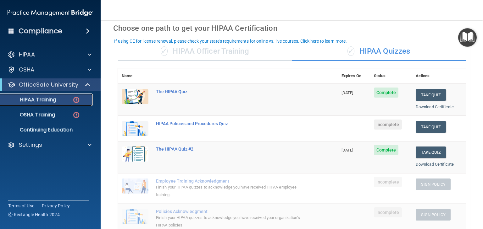
scroll to position [29, 0]
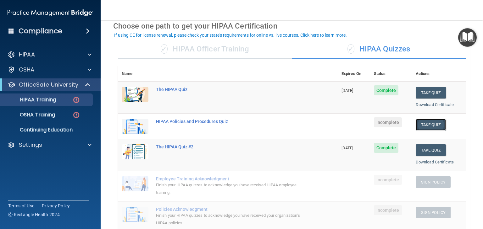
click at [426, 126] on button "Take Quiz" at bounding box center [430, 125] width 30 height 12
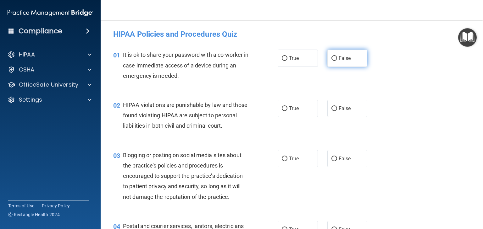
click at [331, 57] on input "False" at bounding box center [334, 58] width 6 height 5
radio input "true"
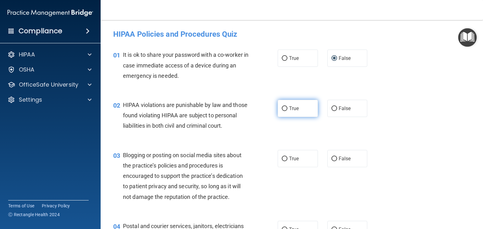
click at [281, 115] on label "True" at bounding box center [297, 108] width 40 height 17
click at [281, 111] on input "True" at bounding box center [284, 109] width 6 height 5
radio input "true"
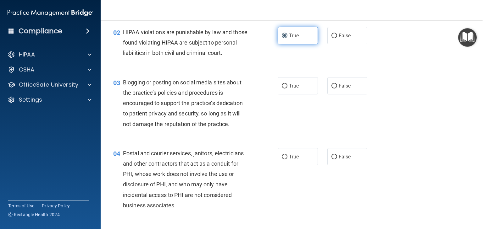
scroll to position [74, 0]
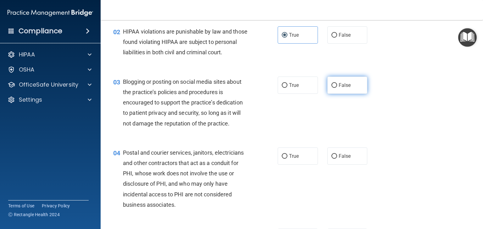
click at [331, 88] on input "False" at bounding box center [334, 85] width 6 height 5
radio input "true"
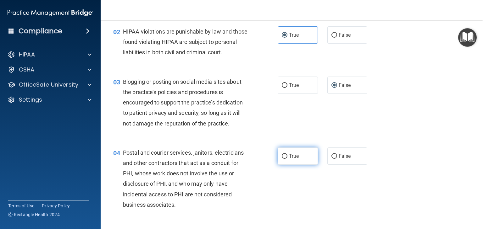
click at [282, 159] on input "True" at bounding box center [284, 156] width 6 height 5
radio input "true"
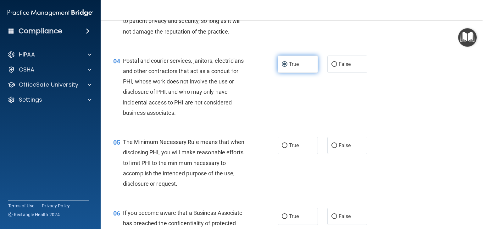
scroll to position [167, 0]
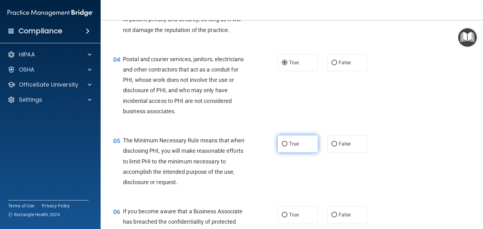
click at [281, 147] on input "True" at bounding box center [284, 144] width 6 height 5
radio input "true"
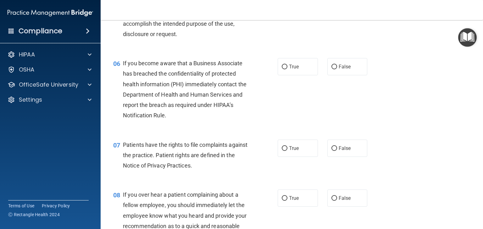
scroll to position [318, 0]
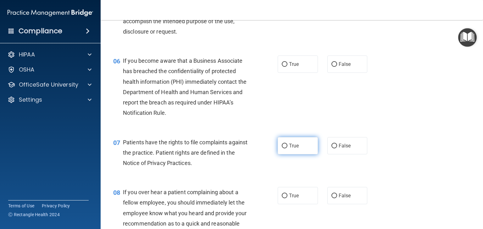
click at [284, 149] on input "True" at bounding box center [284, 146] width 6 height 5
radio input "true"
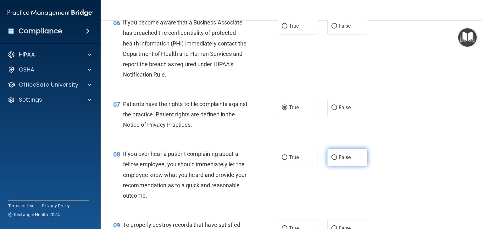
click at [332, 160] on input "False" at bounding box center [334, 158] width 6 height 5
radio input "true"
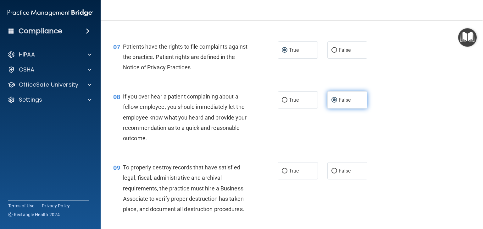
scroll to position [415, 0]
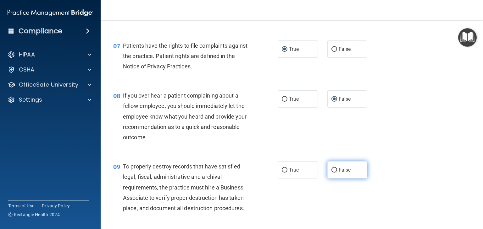
click at [331, 173] on input "False" at bounding box center [334, 170] width 6 height 5
radio input "true"
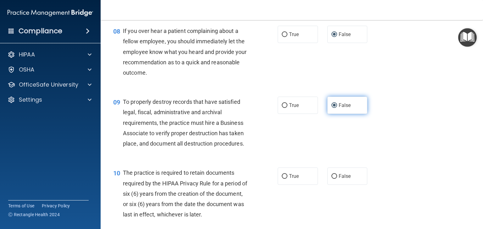
scroll to position [480, 0]
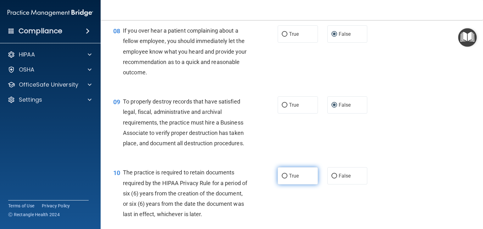
click at [289, 179] on span "True" at bounding box center [294, 176] width 10 height 6
click at [287, 179] on input "True" at bounding box center [284, 176] width 6 height 5
radio input "true"
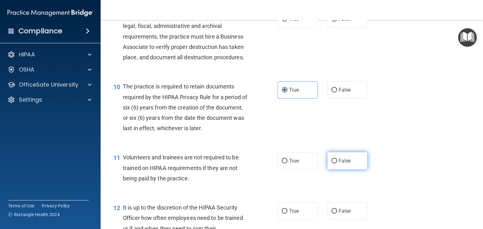
click at [331, 164] on input "False" at bounding box center [334, 161] width 6 height 5
radio input "true"
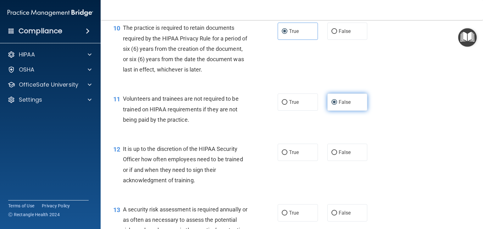
scroll to position [631, 0]
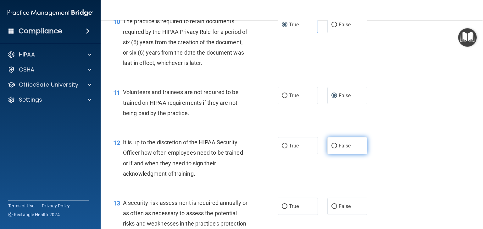
click at [333, 149] on input "False" at bounding box center [334, 146] width 6 height 5
radio input "true"
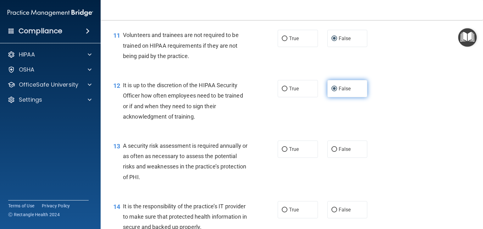
scroll to position [690, 0]
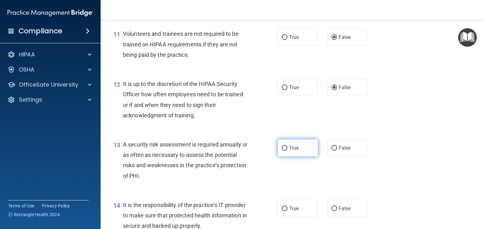
click at [281, 151] on input "True" at bounding box center [284, 148] width 6 height 5
radio input "true"
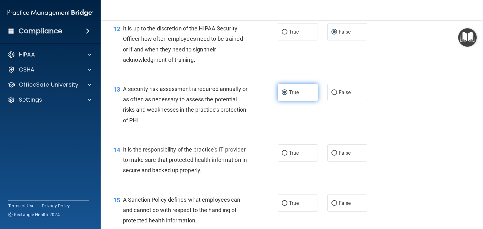
scroll to position [750, 0]
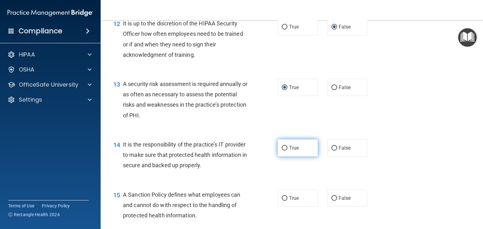
click at [281, 151] on input "True" at bounding box center [284, 148] width 6 height 5
radio input "true"
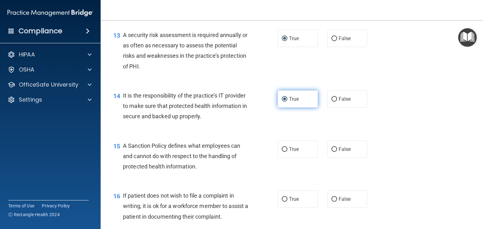
scroll to position [803, 0]
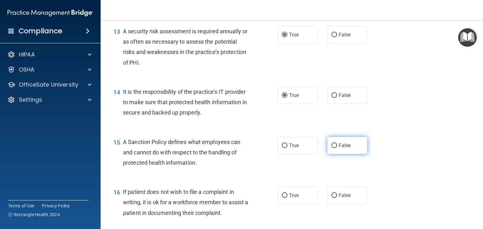
click at [332, 148] on input "False" at bounding box center [334, 146] width 6 height 5
radio input "true"
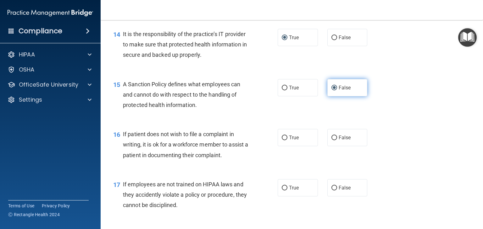
scroll to position [863, 0]
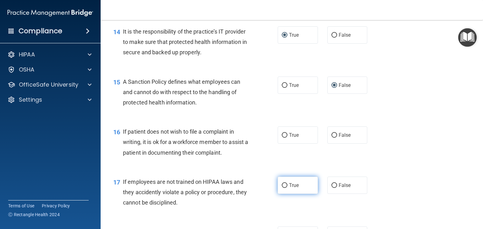
click at [281, 188] on input "True" at bounding box center [284, 185] width 6 height 5
radio input "true"
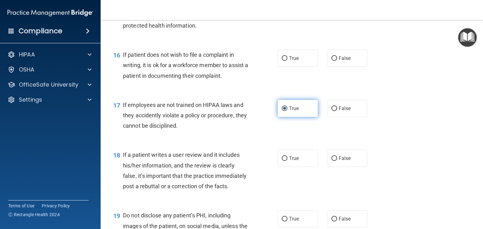
scroll to position [941, 0]
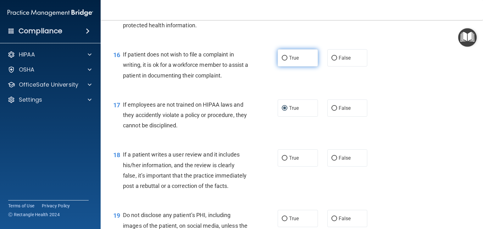
click at [283, 61] on input "True" at bounding box center [284, 58] width 6 height 5
radio input "true"
click at [331, 111] on input "False" at bounding box center [334, 108] width 6 height 5
radio input "true"
radio input "false"
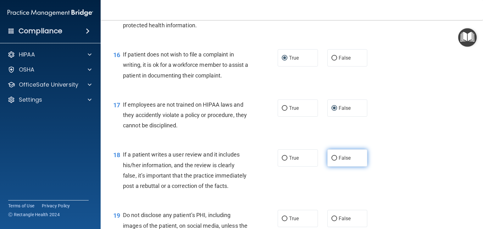
click at [331, 161] on input "False" at bounding box center [334, 158] width 6 height 5
radio input "true"
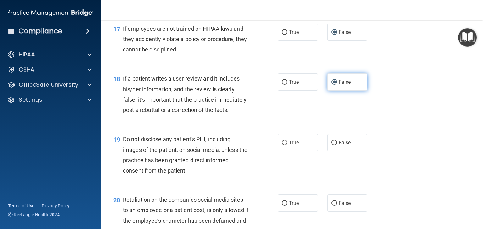
scroll to position [1020, 0]
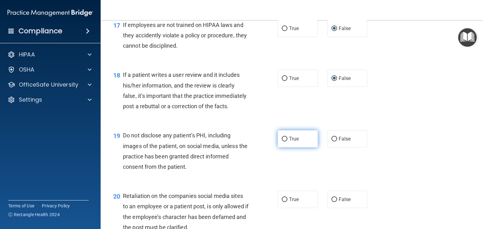
click at [284, 142] on input "True" at bounding box center [284, 139] width 6 height 5
radio input "true"
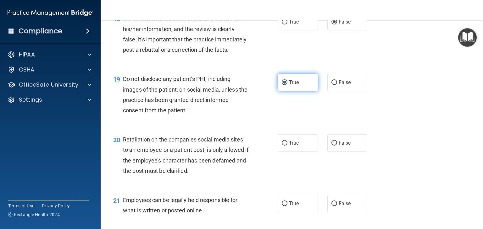
scroll to position [1079, 0]
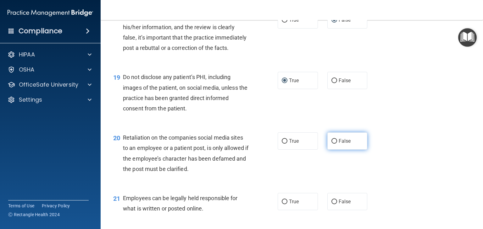
click at [331, 144] on input "False" at bounding box center [334, 141] width 6 height 5
radio input "true"
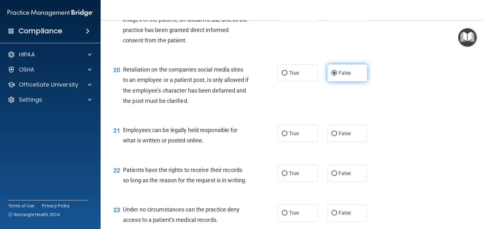
scroll to position [1148, 0]
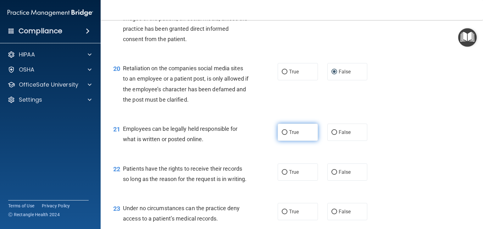
click at [282, 135] on input "True" at bounding box center [284, 132] width 6 height 5
radio input "true"
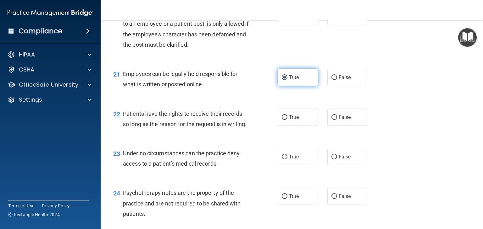
scroll to position [1204, 0]
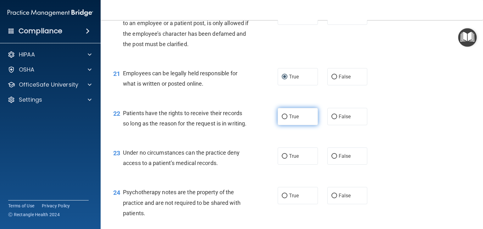
click at [281, 119] on input "True" at bounding box center [284, 117] width 6 height 5
radio input "true"
click at [331, 159] on input "False" at bounding box center [334, 156] width 6 height 5
radio input "true"
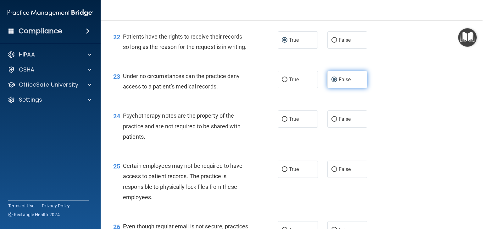
scroll to position [1282, 0]
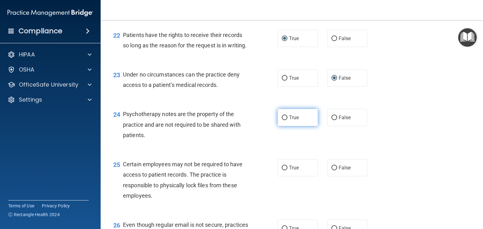
click at [284, 120] on input "True" at bounding box center [284, 118] width 6 height 5
radio input "true"
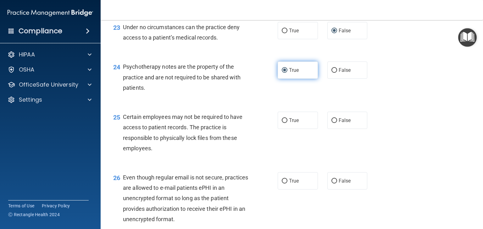
scroll to position [1333, 0]
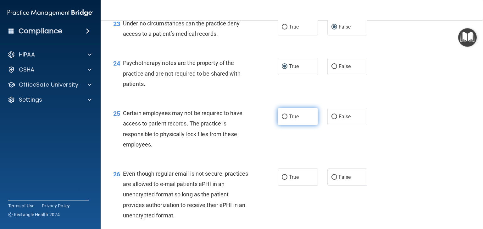
click at [284, 119] on input "True" at bounding box center [284, 117] width 6 height 5
radio input "true"
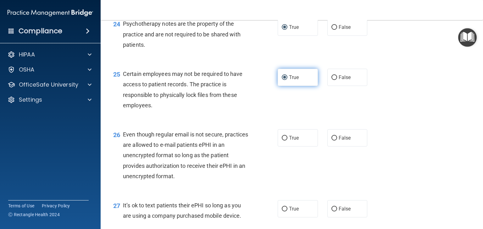
scroll to position [1376, 0]
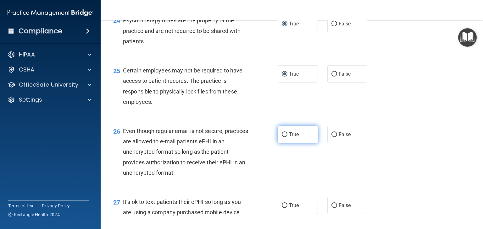
click at [283, 137] on input "True" at bounding box center [284, 135] width 6 height 5
radio input "true"
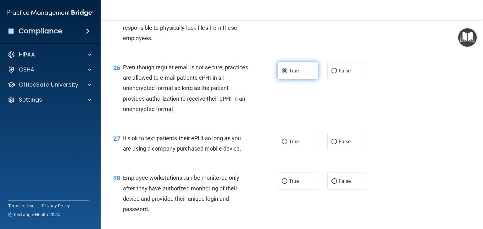
scroll to position [1444, 0]
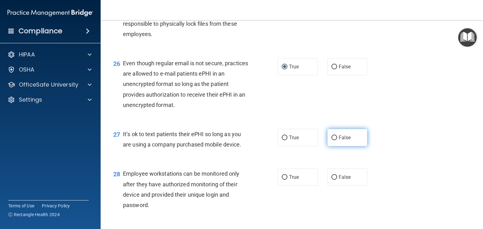
click at [333, 140] on input "False" at bounding box center [334, 138] width 6 height 5
radio input "true"
click at [332, 180] on input "False" at bounding box center [334, 177] width 6 height 5
radio input "true"
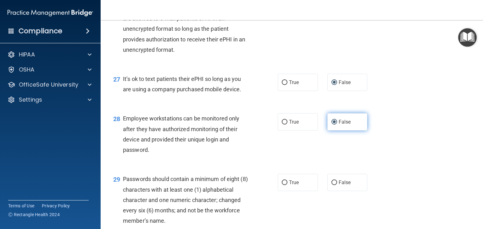
scroll to position [1503, 0]
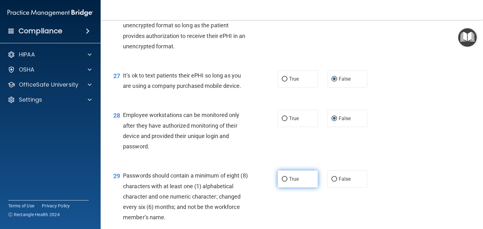
click at [283, 182] on input "True" at bounding box center [284, 179] width 6 height 5
radio input "true"
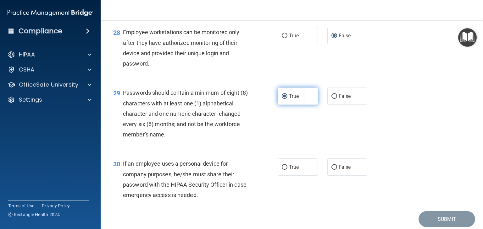
scroll to position [1596, 0]
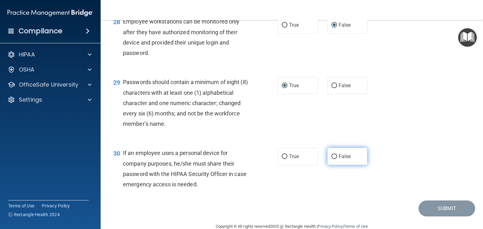
click at [331, 159] on input "False" at bounding box center [334, 157] width 6 height 5
radio input "true"
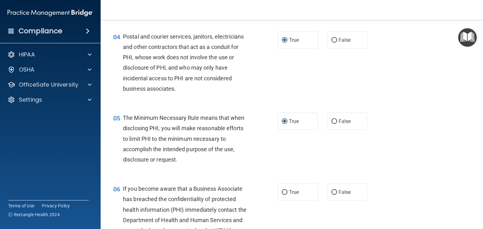
scroll to position [190, 0]
click at [293, 195] on span "True" at bounding box center [294, 192] width 10 height 6
click at [287, 195] on input "True" at bounding box center [284, 192] width 6 height 5
radio input "true"
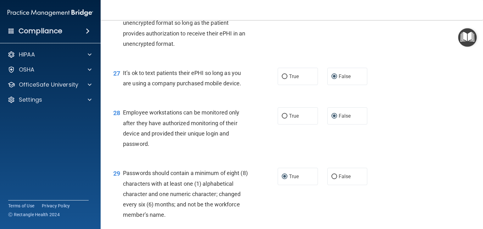
scroll to position [1640, 0]
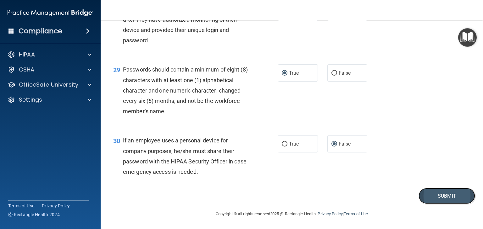
click at [437, 198] on button "Submit" at bounding box center [446, 196] width 57 height 16
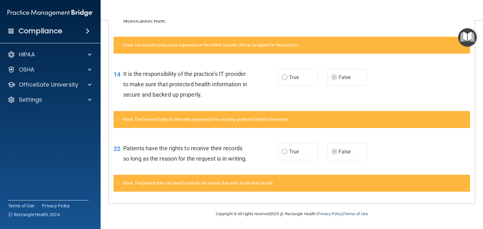
scroll to position [224, 0]
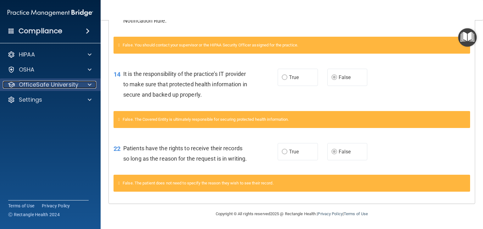
click at [91, 87] on div at bounding box center [89, 85] width 16 height 8
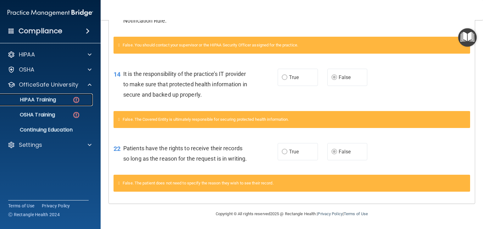
click at [50, 100] on p "HIPAA Training" at bounding box center [30, 100] width 52 height 6
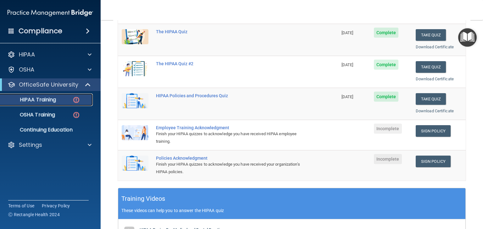
scroll to position [52, 0]
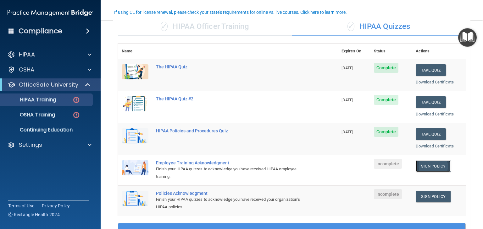
click at [432, 167] on link "Sign Policy" at bounding box center [432, 167] width 35 height 12
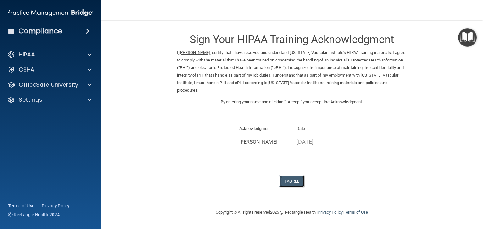
click at [295, 176] on button "I Agree" at bounding box center [291, 182] width 25 height 12
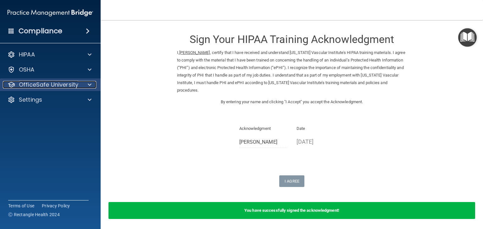
click at [89, 86] on span at bounding box center [90, 85] width 4 height 8
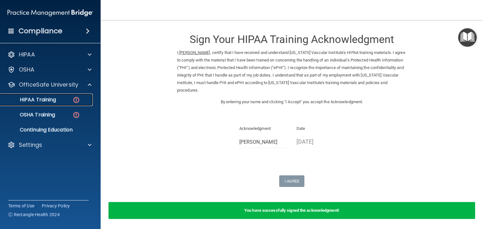
click at [42, 103] on p "HIPAA Training" at bounding box center [30, 100] width 52 height 6
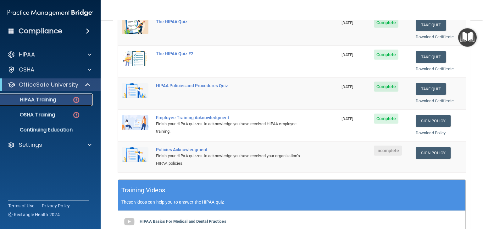
scroll to position [99, 0]
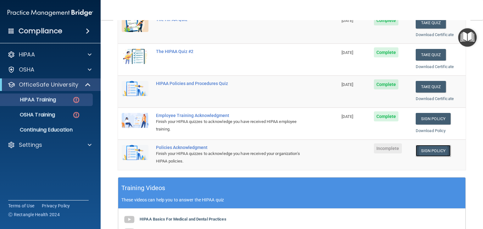
click at [427, 153] on link "Sign Policy" at bounding box center [432, 151] width 35 height 12
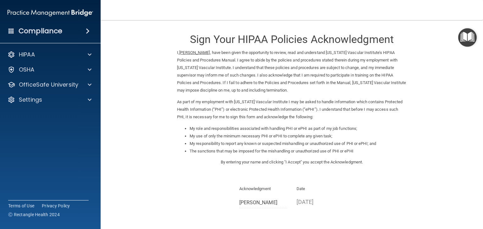
scroll to position [58, 0]
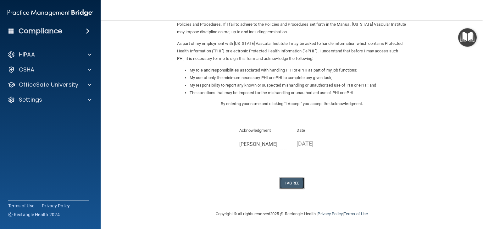
click at [290, 187] on button "I Agree" at bounding box center [291, 184] width 25 height 12
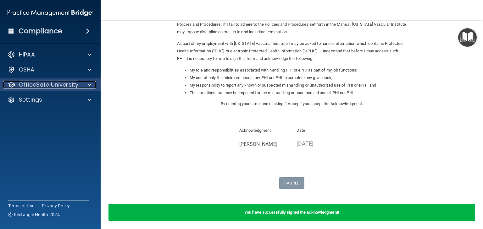
click at [91, 88] on span at bounding box center [90, 85] width 4 height 8
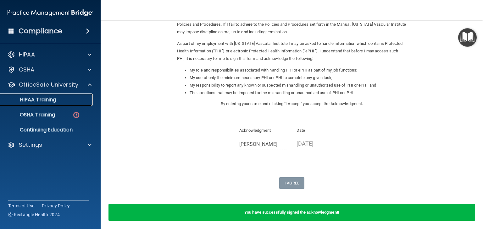
click at [46, 102] on p "HIPAA Training" at bounding box center [30, 100] width 52 height 6
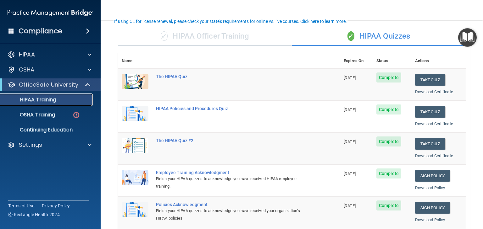
scroll to position [42, 0]
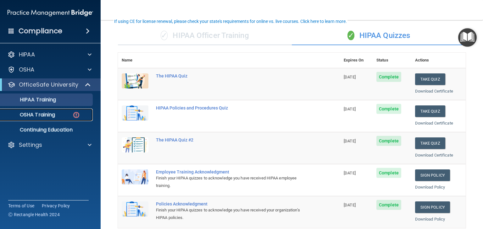
click at [39, 118] on link "OSHA Training" at bounding box center [43, 115] width 99 height 13
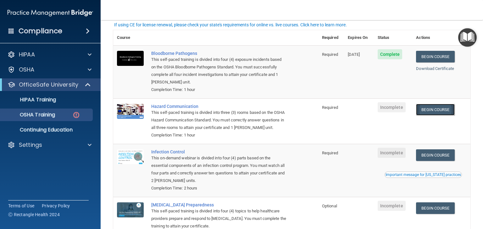
click at [445, 111] on link "Begin Course" at bounding box center [435, 110] width 38 height 12
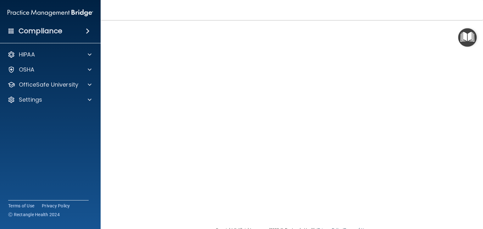
scroll to position [7, 0]
click at [354, 13] on nav "Toggle navigation [PERSON_NAME] [PERSON_NAME][EMAIL_ADDRESS][DOMAIN_NAME] Manag…" at bounding box center [292, 10] width 382 height 20
click at [362, 12] on nav "Toggle navigation [PERSON_NAME] [PERSON_NAME][EMAIL_ADDRESS][DOMAIN_NAME] Manag…" at bounding box center [292, 10] width 382 height 20
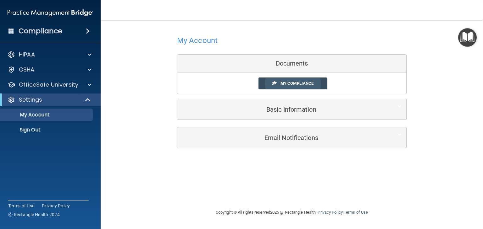
click at [296, 79] on link "My Compliance" at bounding box center [292, 84] width 69 height 12
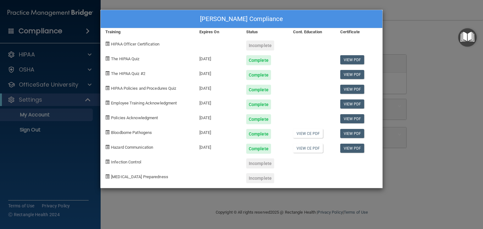
click at [63, 156] on div "Gina Esparza's Compliance Training Expires On Status Cont. Education Certificat…" at bounding box center [241, 114] width 483 height 229
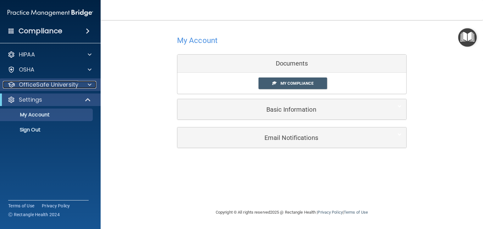
click at [54, 82] on p "OfficeSafe University" at bounding box center [48, 85] width 59 height 8
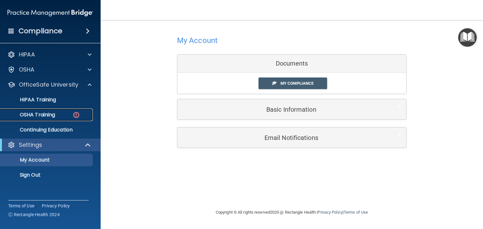
click at [47, 118] on p "OSHA Training" at bounding box center [29, 115] width 51 height 6
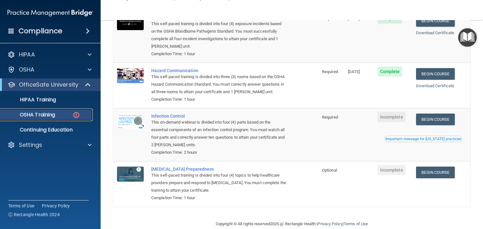
scroll to position [97, 0]
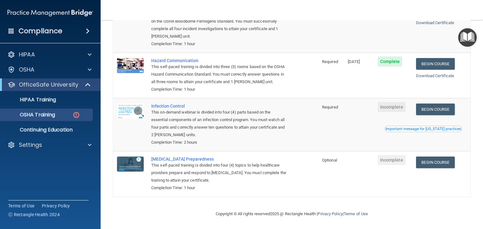
click at [330, 184] on td "Optional" at bounding box center [331, 173] width 26 height 45
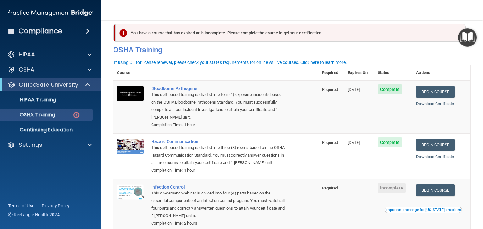
scroll to position [0, 0]
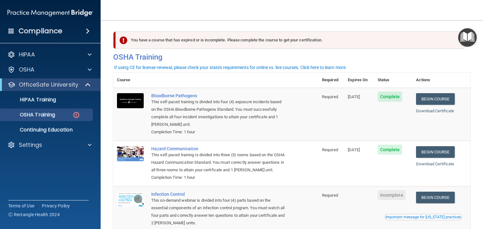
click at [236, 43] on div "You have a course that has expired or is incomplete. Please complete the course…" at bounding box center [291, 40] width 350 height 18
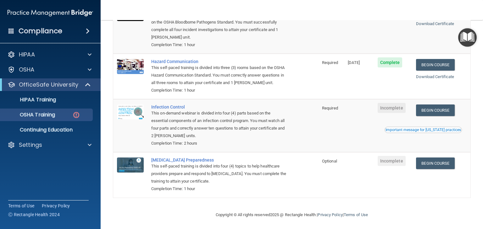
scroll to position [88, 0]
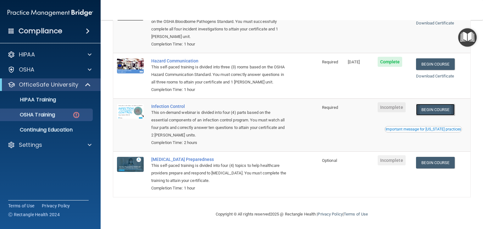
click at [437, 116] on link "Begin Course" at bounding box center [435, 110] width 38 height 12
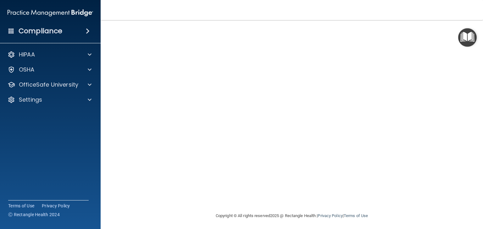
scroll to position [37, 0]
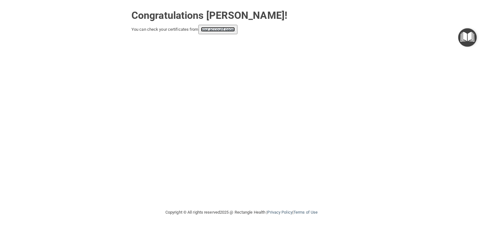
click at [225, 28] on link "your account page!" at bounding box center [218, 29] width 34 height 5
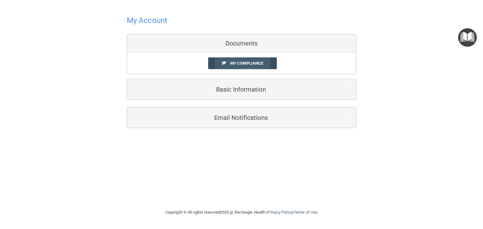
click at [243, 65] on span "My Compliance" at bounding box center [246, 63] width 33 height 5
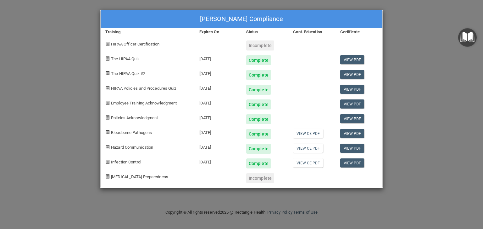
click at [439, 95] on div "Gina Esparza's Compliance Training Expires On Status Cont. Education Certificat…" at bounding box center [241, 114] width 483 height 229
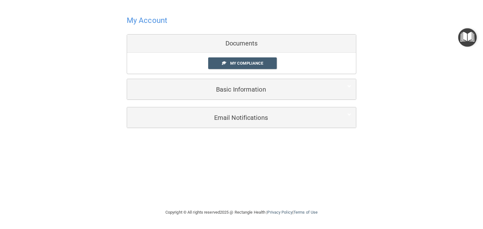
click at [414, 117] on div "My Account Documents My Compliance My Compliance My BAA Basic Information Full …" at bounding box center [241, 70] width 457 height 129
click at [248, 66] on link "My Compliance" at bounding box center [242, 63] width 69 height 12
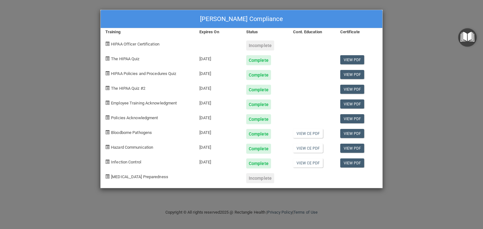
click at [433, 123] on div "Gina Esparza's Compliance Training Expires On Status Cont. Education Certificat…" at bounding box center [241, 114] width 483 height 229
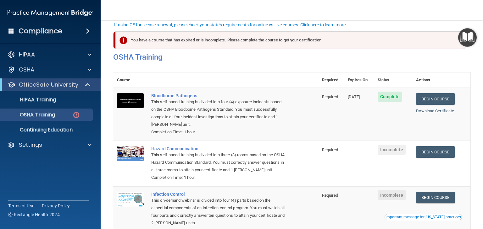
scroll to position [42, 0]
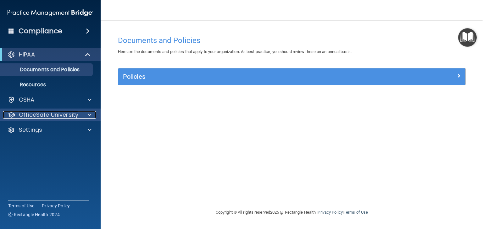
click at [90, 117] on span at bounding box center [90, 115] width 4 height 8
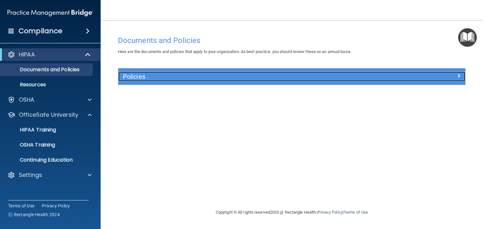
click at [458, 72] on div at bounding box center [421, 76] width 87 height 8
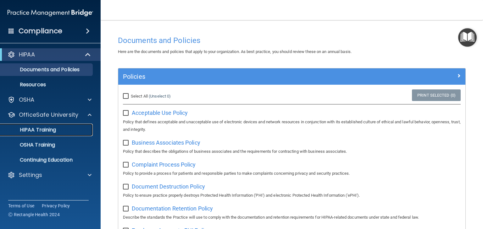
click at [54, 133] on link "HIPAA Training" at bounding box center [43, 130] width 99 height 13
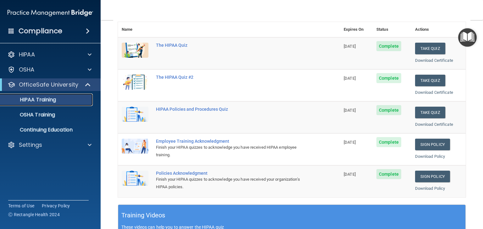
scroll to position [73, 0]
click at [45, 115] on p "OSHA Training" at bounding box center [29, 115] width 51 height 6
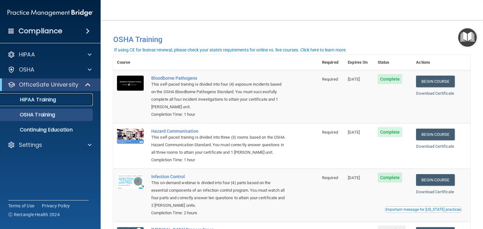
click at [38, 99] on p "HIPAA Training" at bounding box center [30, 100] width 52 height 6
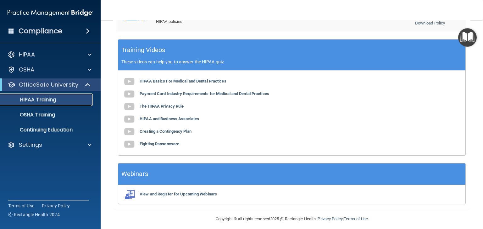
scroll to position [243, 0]
